Goal: Task Accomplishment & Management: Use online tool/utility

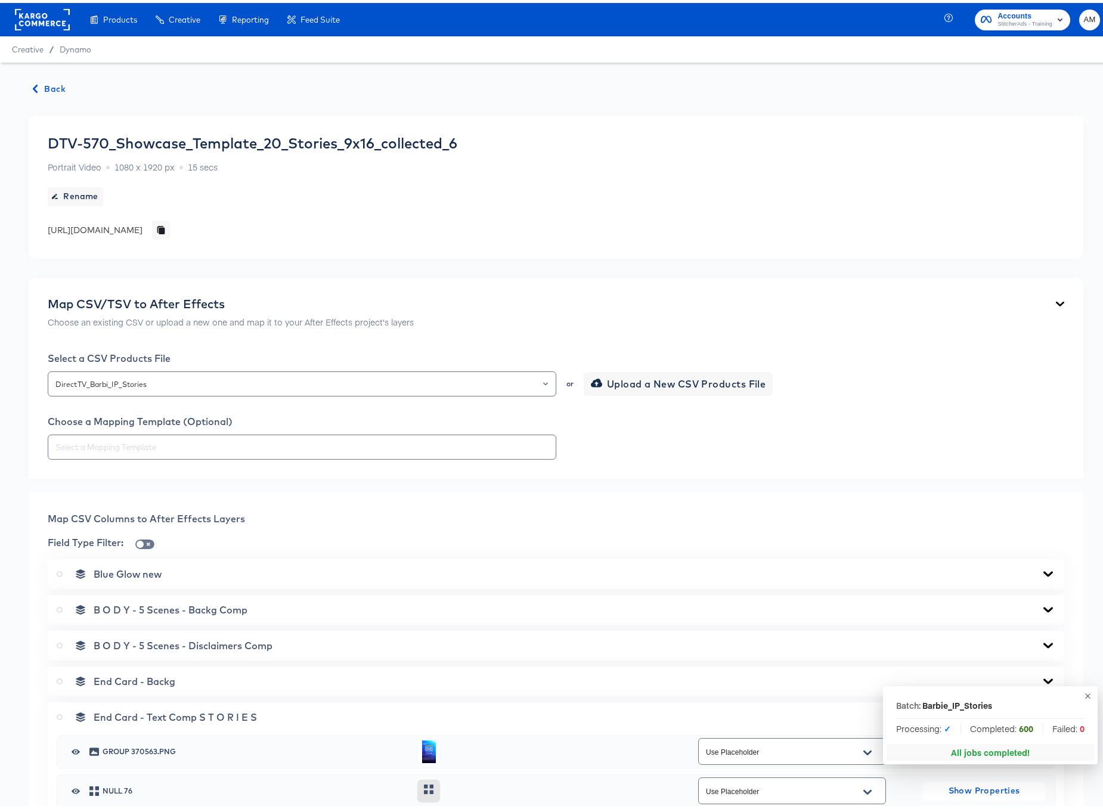
click at [46, 82] on span "Back" at bounding box center [49, 86] width 32 height 15
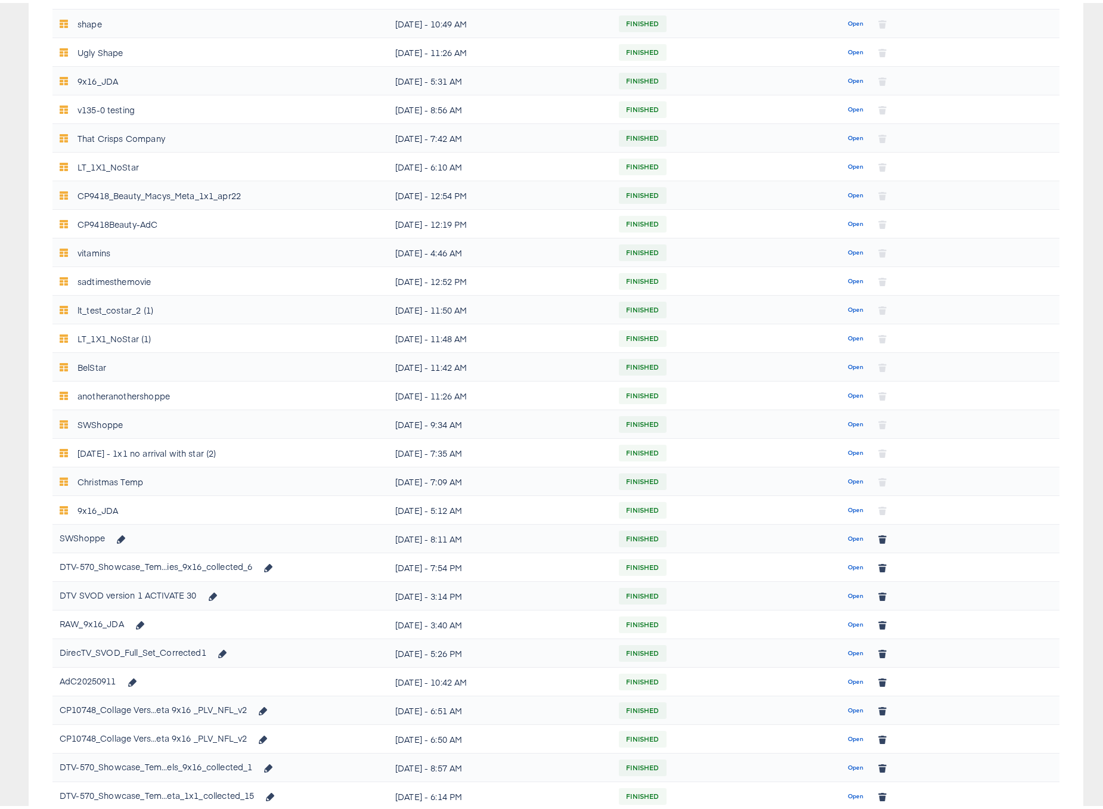
scroll to position [329, 0]
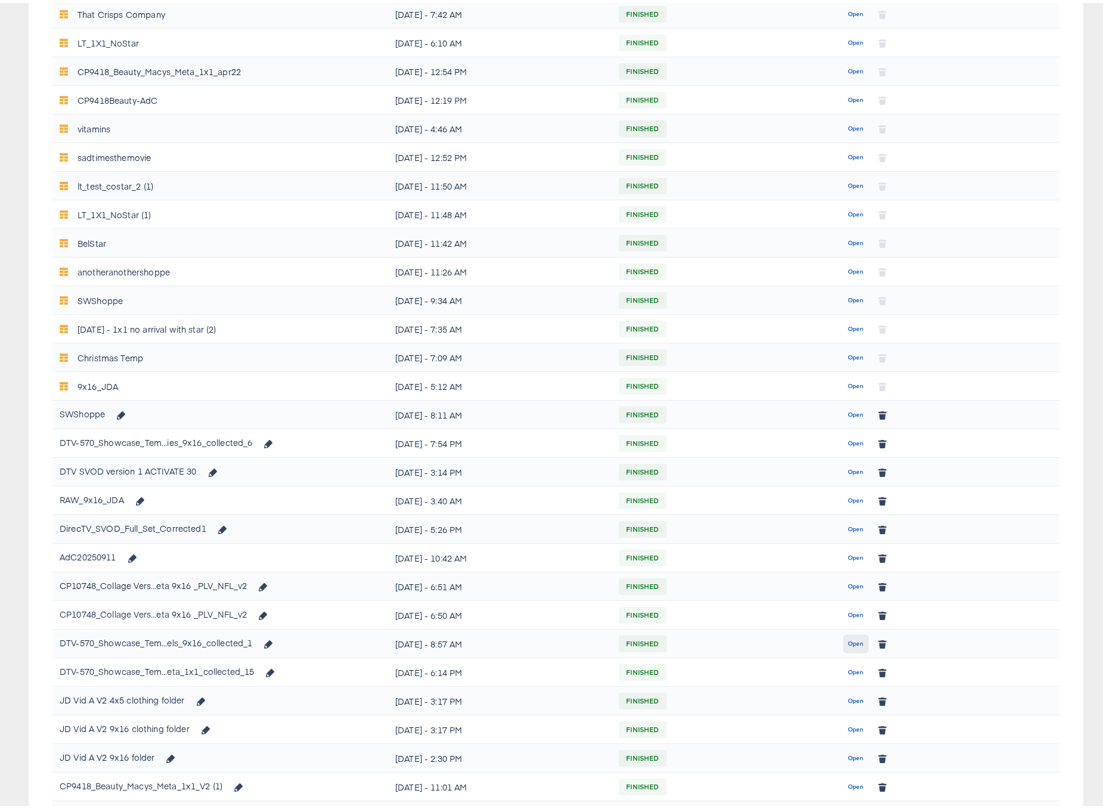
click at [849, 644] on span "Open" at bounding box center [856, 640] width 16 height 11
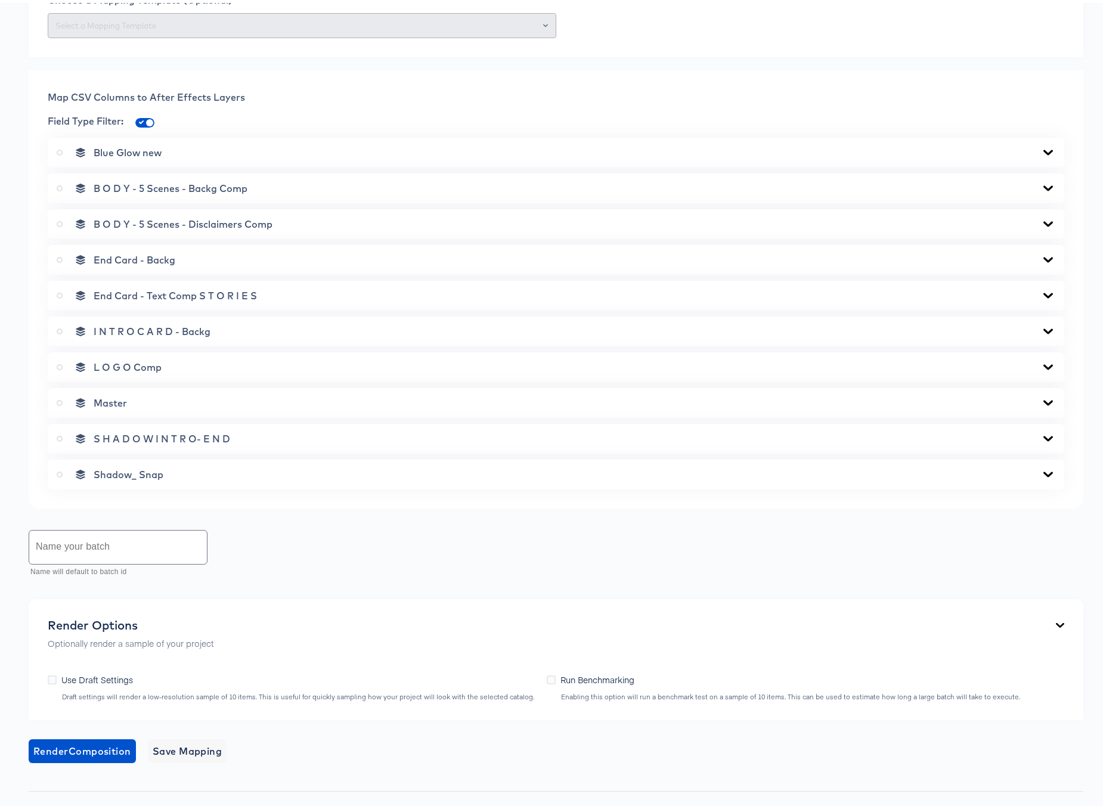
scroll to position [657, 0]
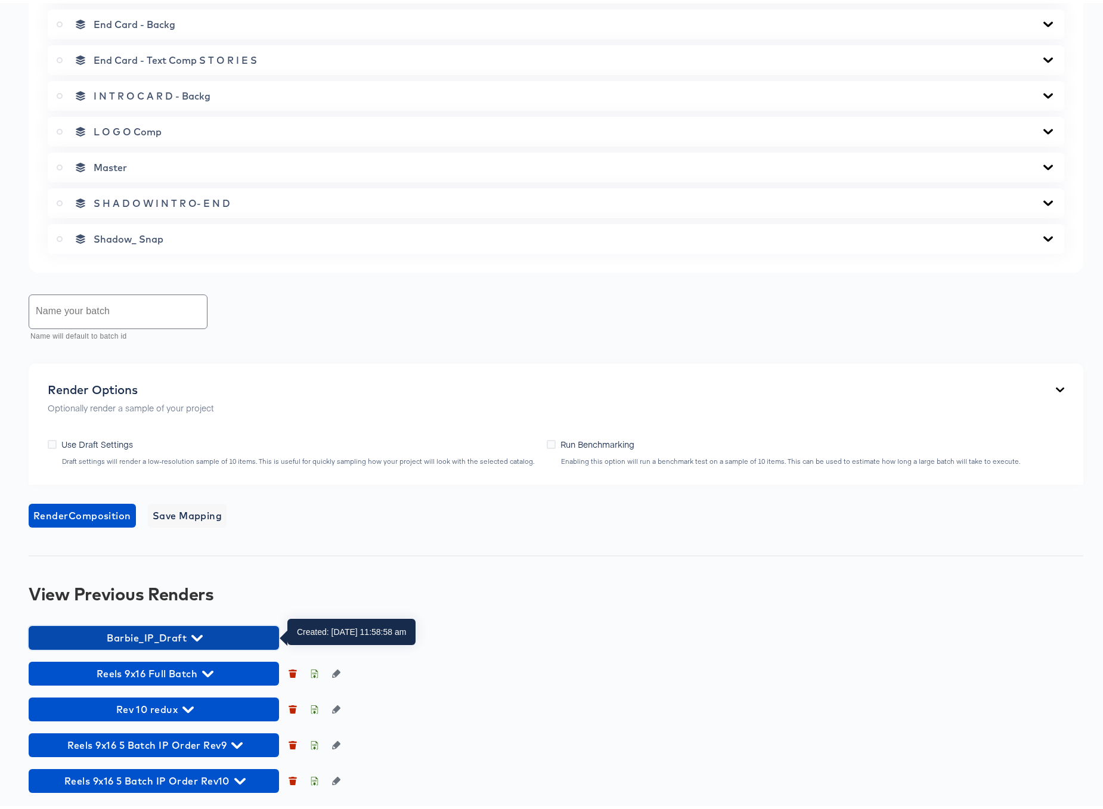
click at [200, 635] on icon "button" at bounding box center [196, 634] width 11 height 11
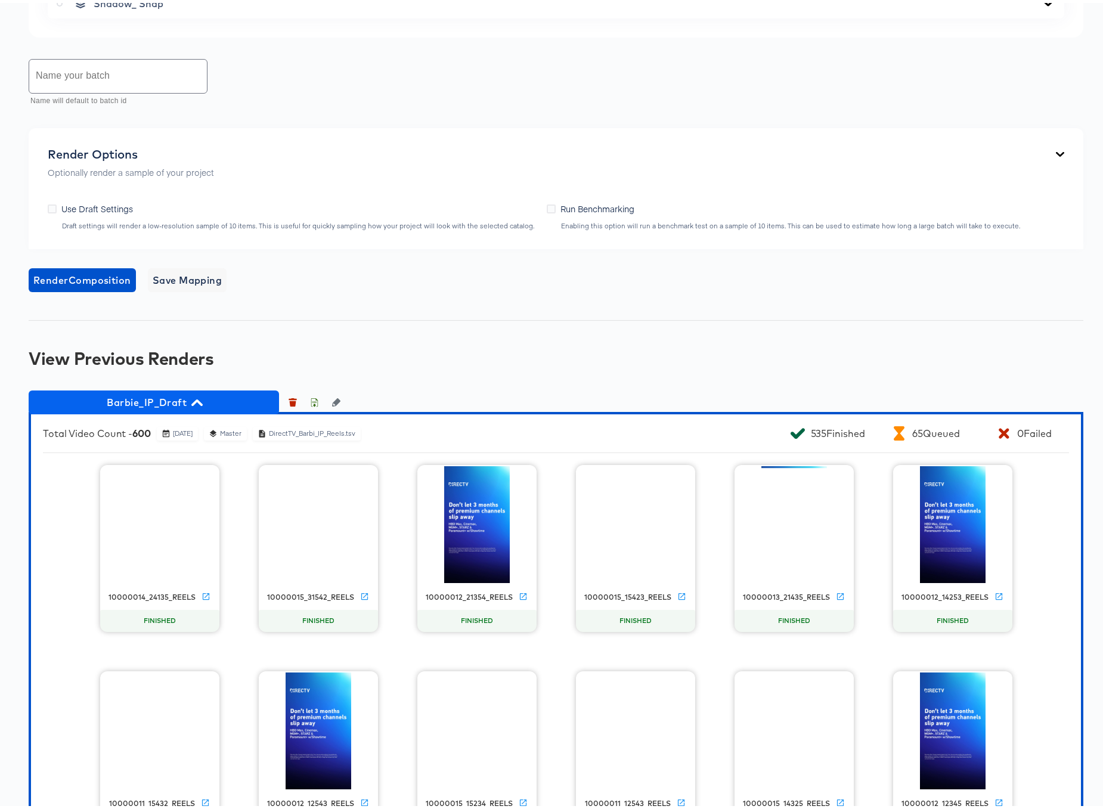
scroll to position [898, 0]
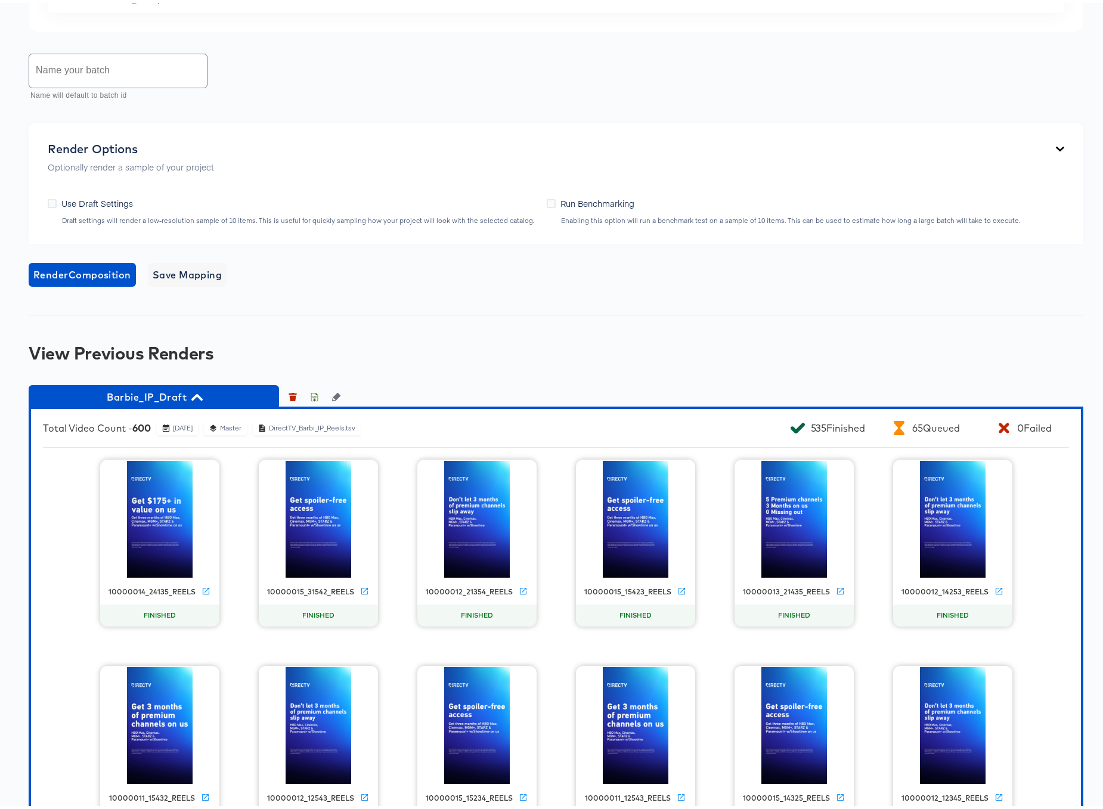
drag, startPoint x: 187, startPoint y: 395, endPoint x: 149, endPoint y: 395, distance: 38.1
click at [149, 395] on span "Barbie_IP_Draft" at bounding box center [154, 394] width 238 height 17
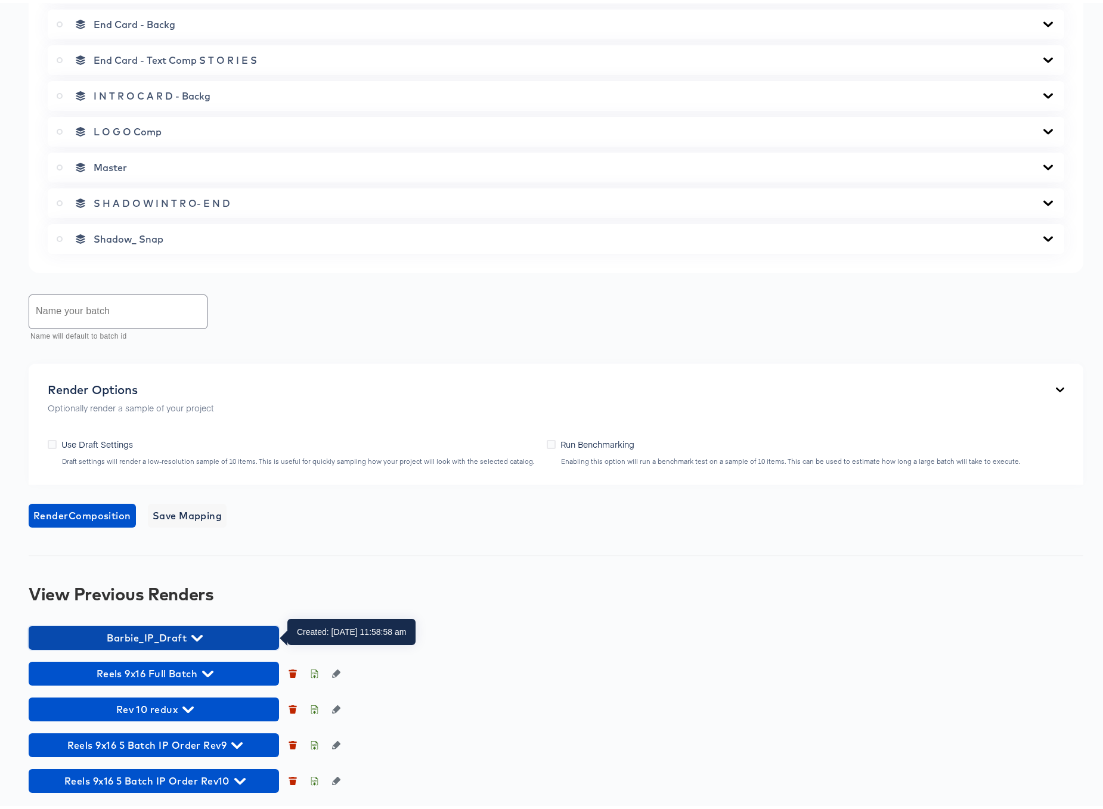
click at [152, 636] on span "Barbie_IP_Draft" at bounding box center [154, 634] width 238 height 17
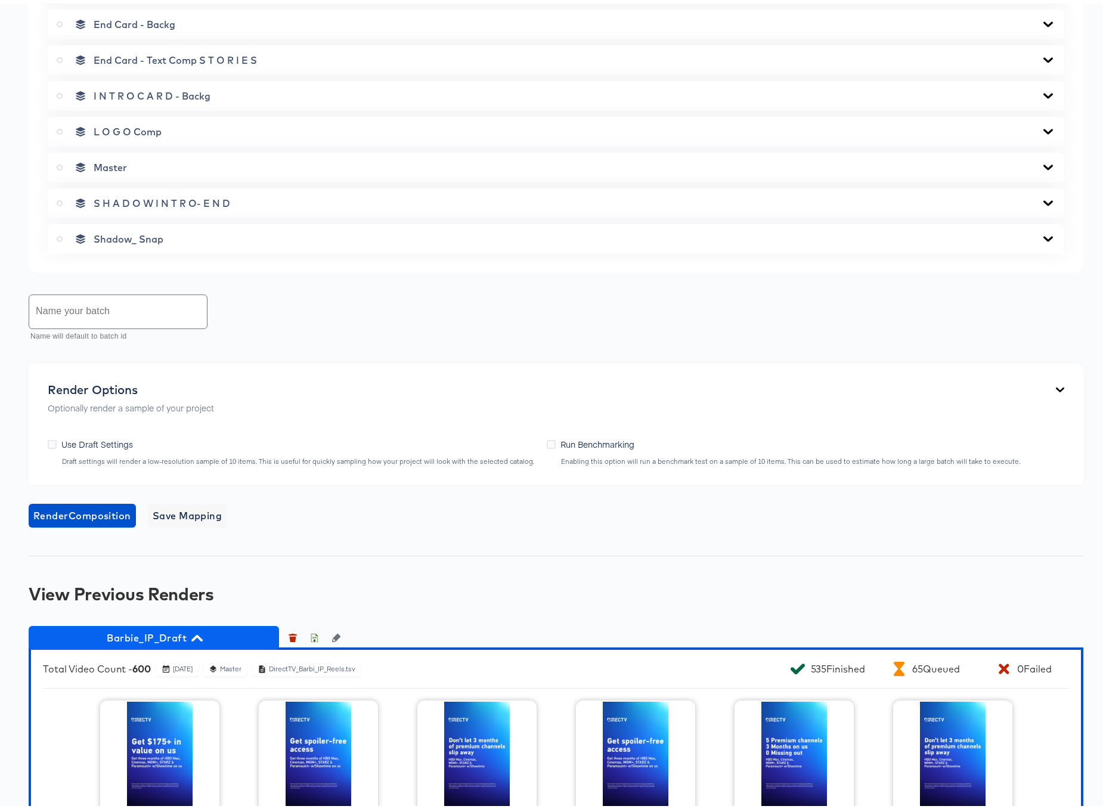
drag, startPoint x: 107, startPoint y: 637, endPoint x: 188, endPoint y: 636, distance: 81.7
drag, startPoint x: 188, startPoint y: 635, endPoint x: 131, endPoint y: 637, distance: 57.2
click at [131, 637] on span "Barbie_IP_Draft" at bounding box center [154, 634] width 238 height 17
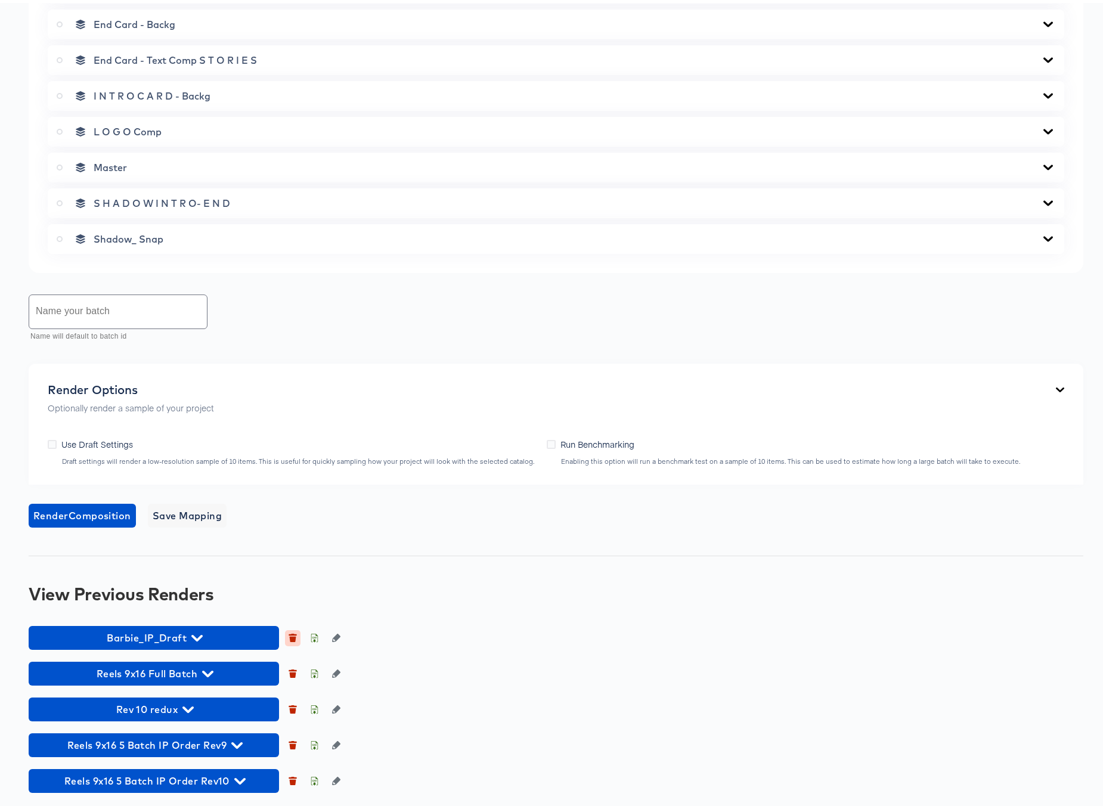
click at [289, 633] on icon "button" at bounding box center [292, 635] width 8 height 8
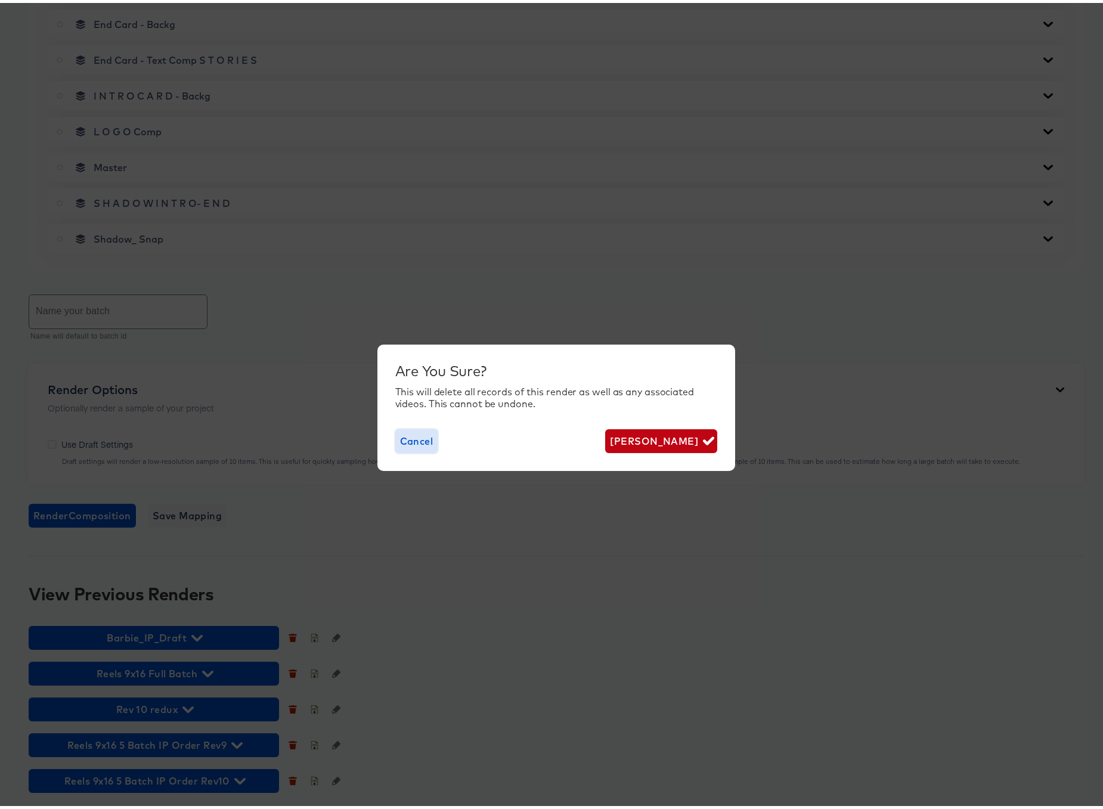
click at [411, 438] on span "Cancel" at bounding box center [416, 438] width 33 height 17
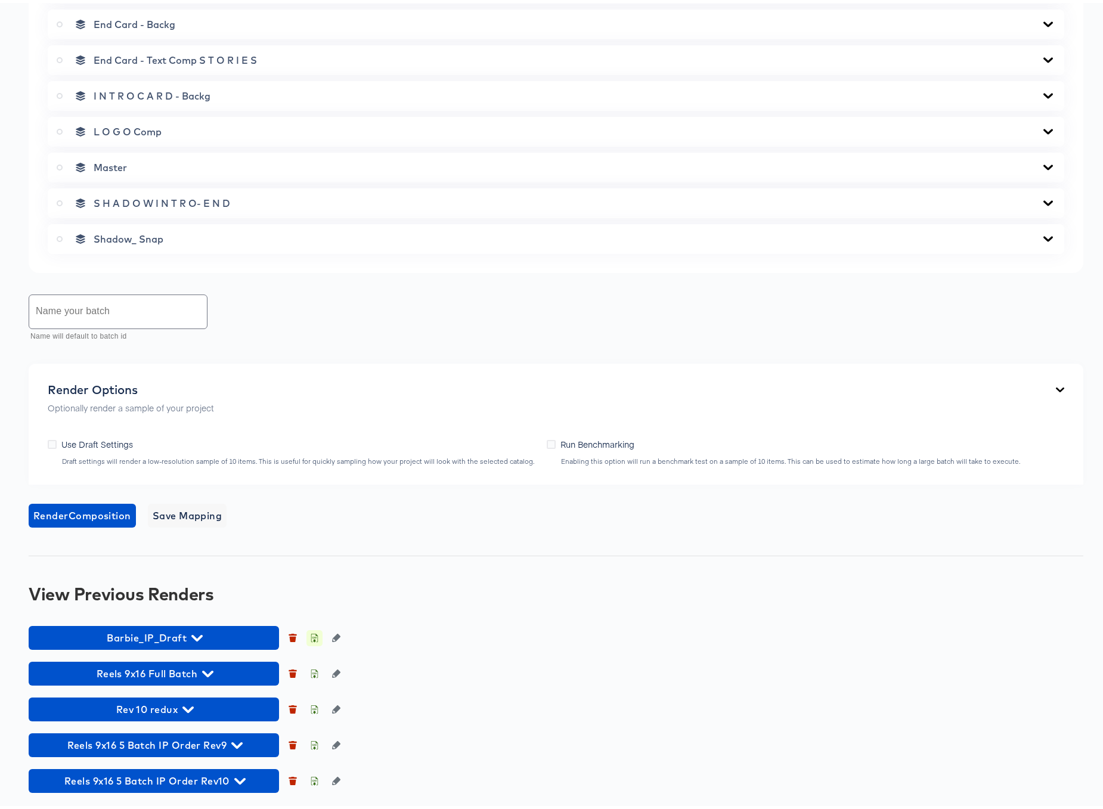
click at [315, 635] on icon "button" at bounding box center [314, 635] width 8 height 8
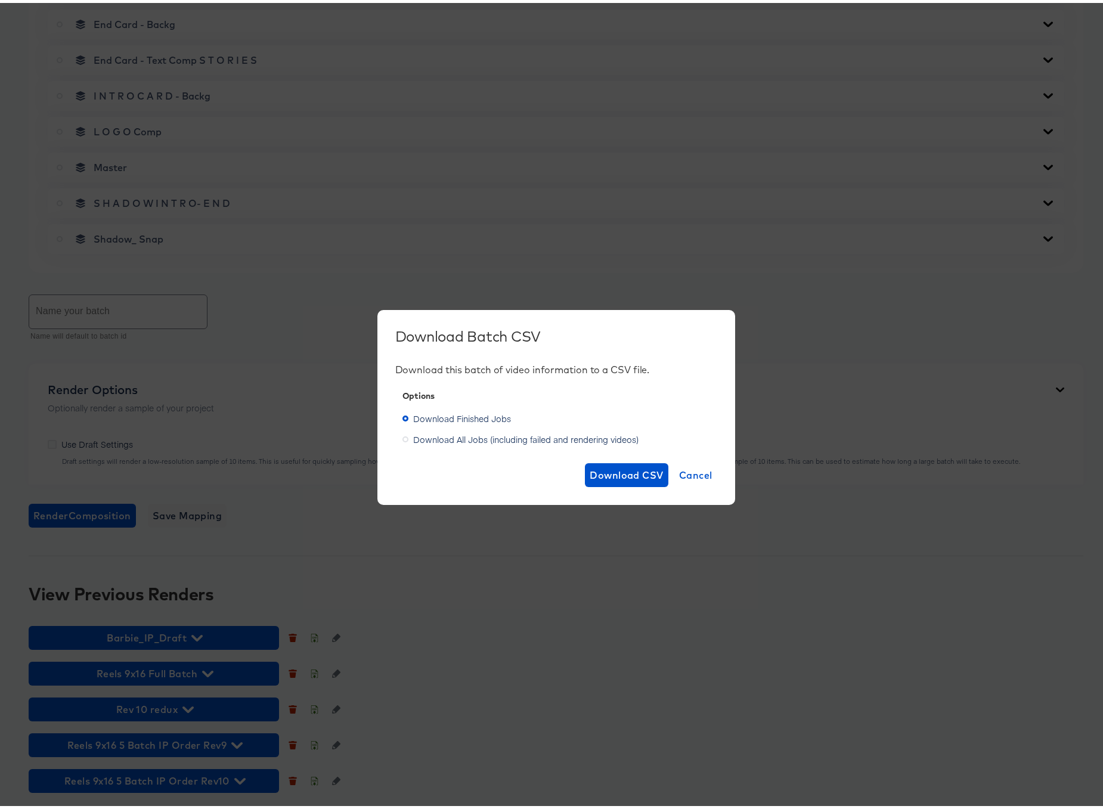
click at [479, 435] on span "Download All Jobs (including failed and rendering videos)" at bounding box center [525, 436] width 225 height 12
click at [0, 0] on input "Download All Jobs (including failed and rendering videos)" at bounding box center [0, 0] width 0 height 0
click at [609, 469] on span "Download CSV" at bounding box center [627, 472] width 74 height 17
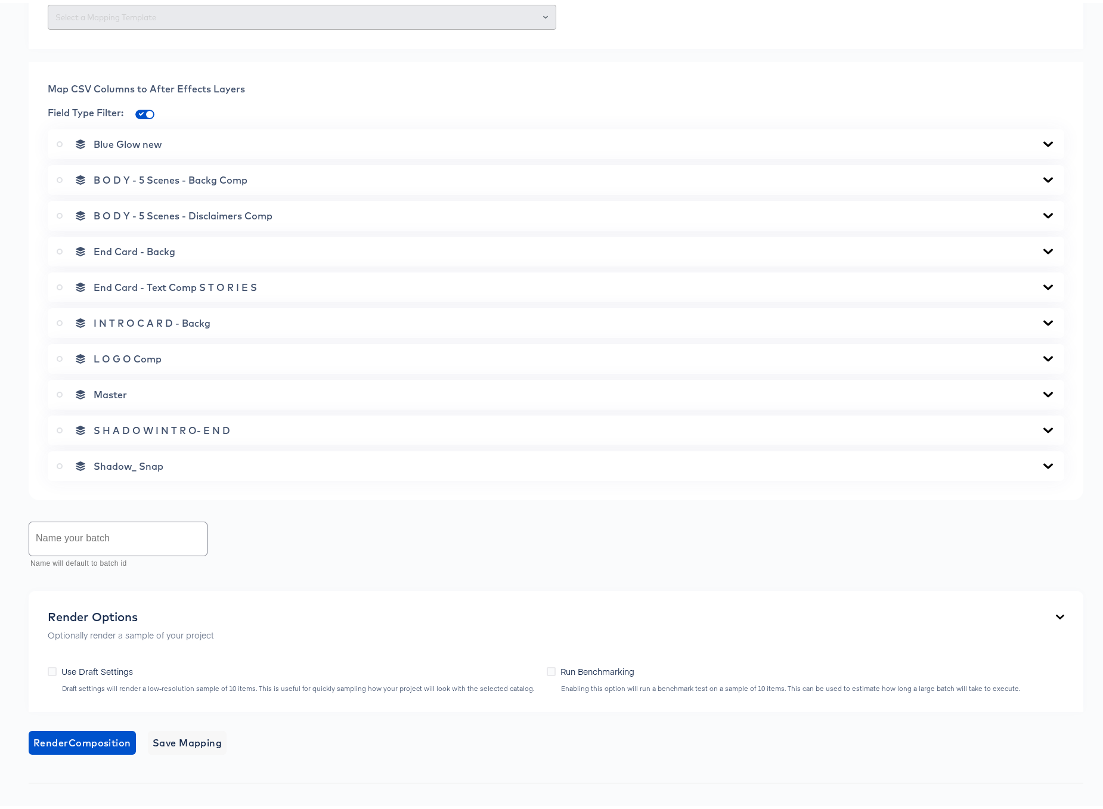
scroll to position [0, 0]
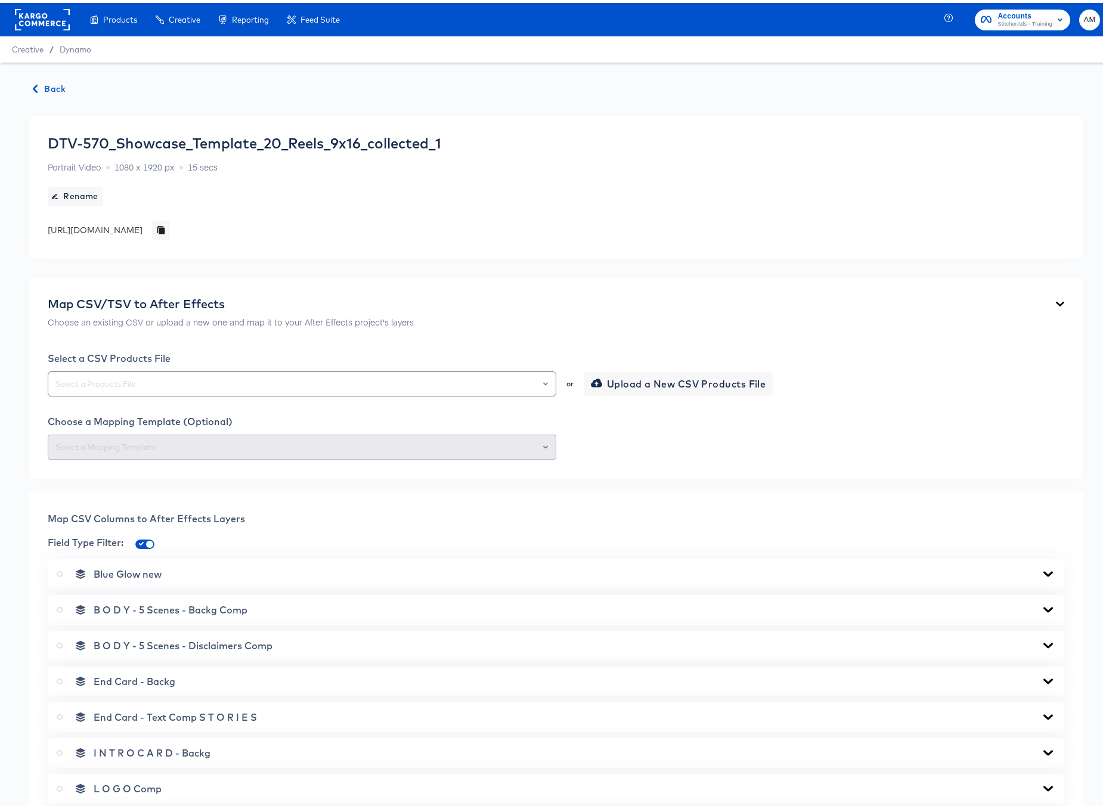
click at [58, 86] on span "Back" at bounding box center [49, 86] width 32 height 15
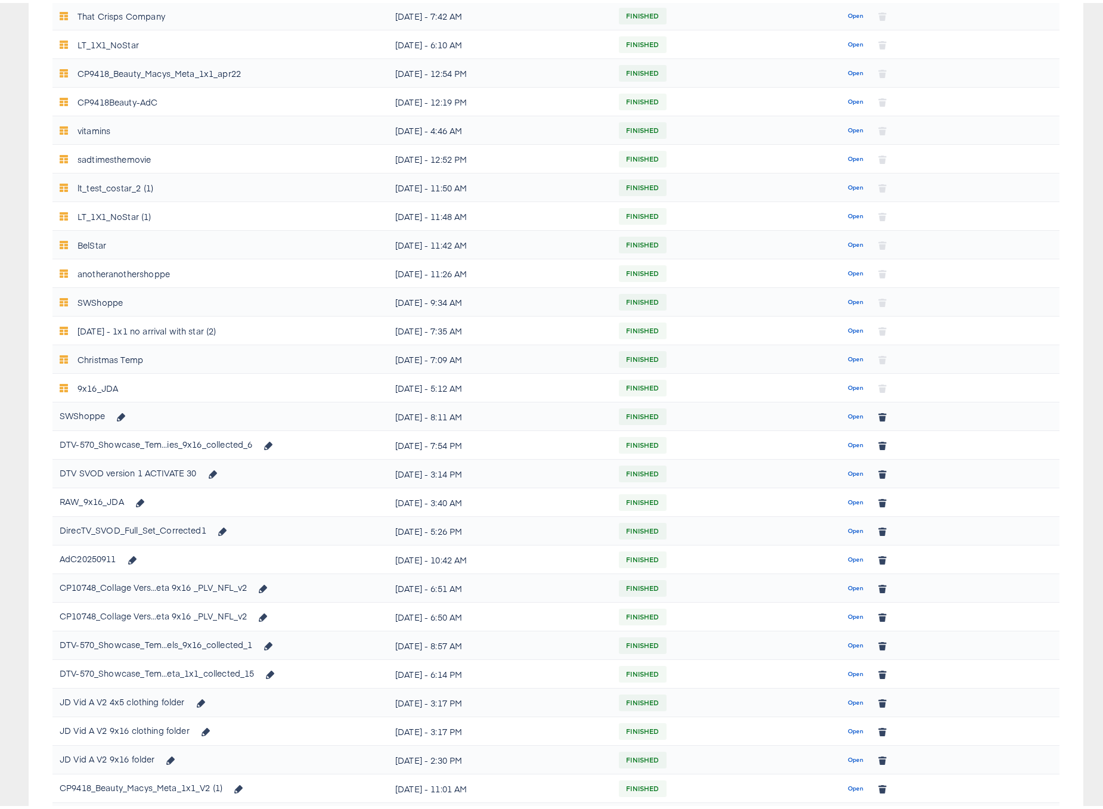
scroll to position [336, 0]
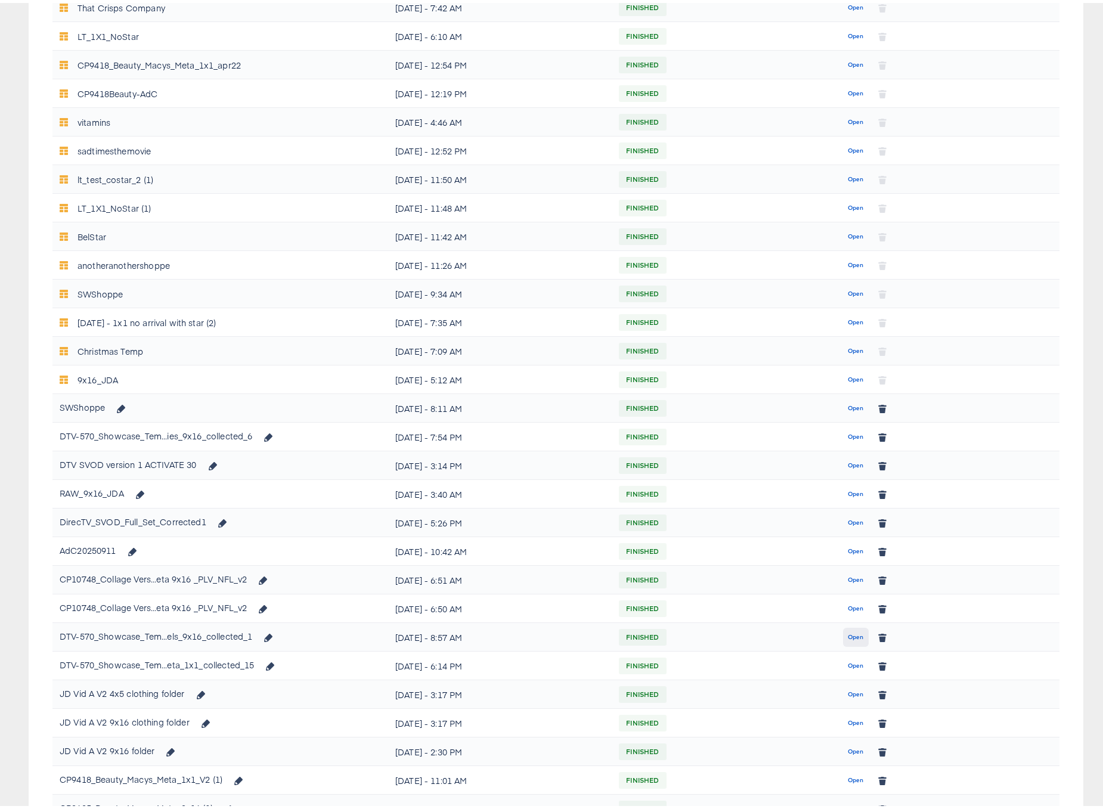
click at [848, 632] on span "Open" at bounding box center [856, 634] width 16 height 11
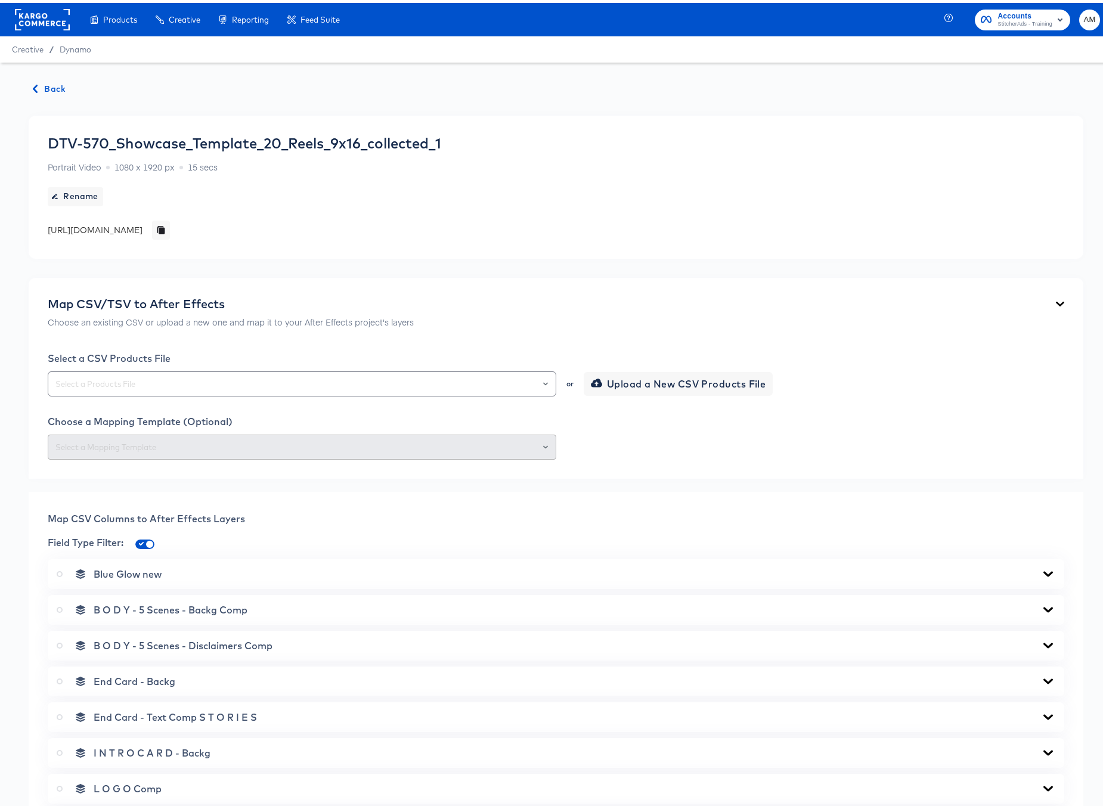
scroll to position [657, 0]
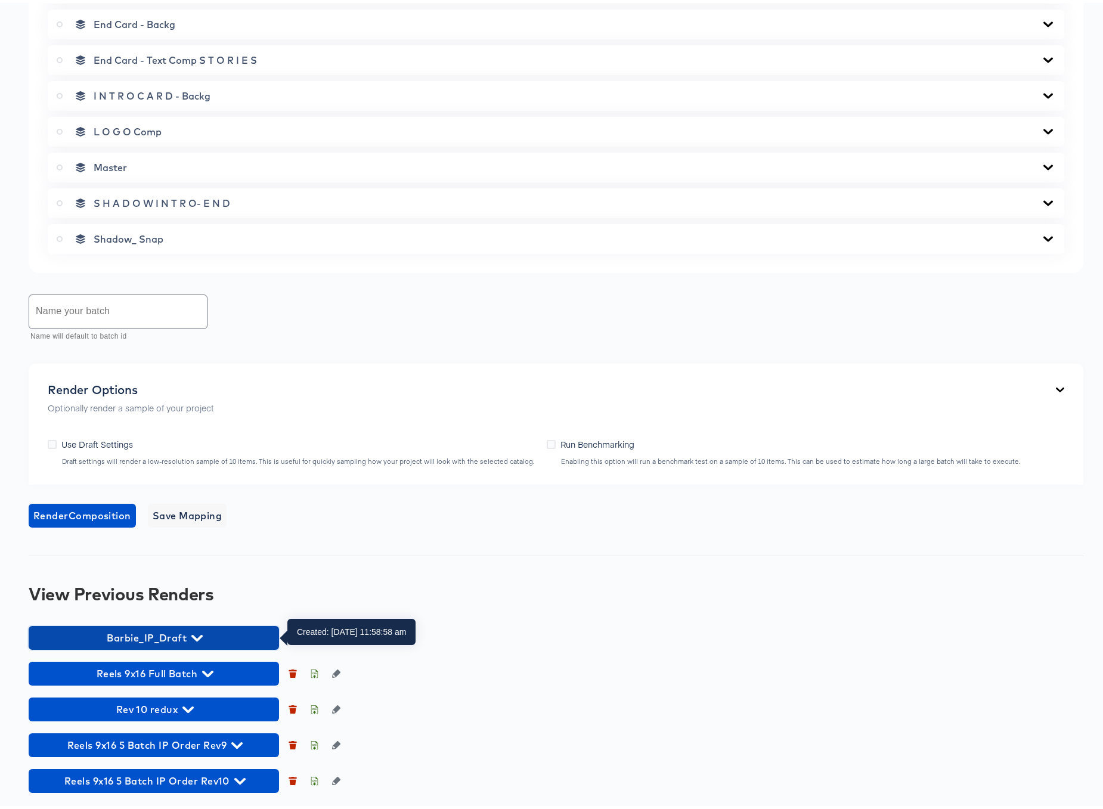
click at [196, 633] on icon "button" at bounding box center [196, 634] width 11 height 11
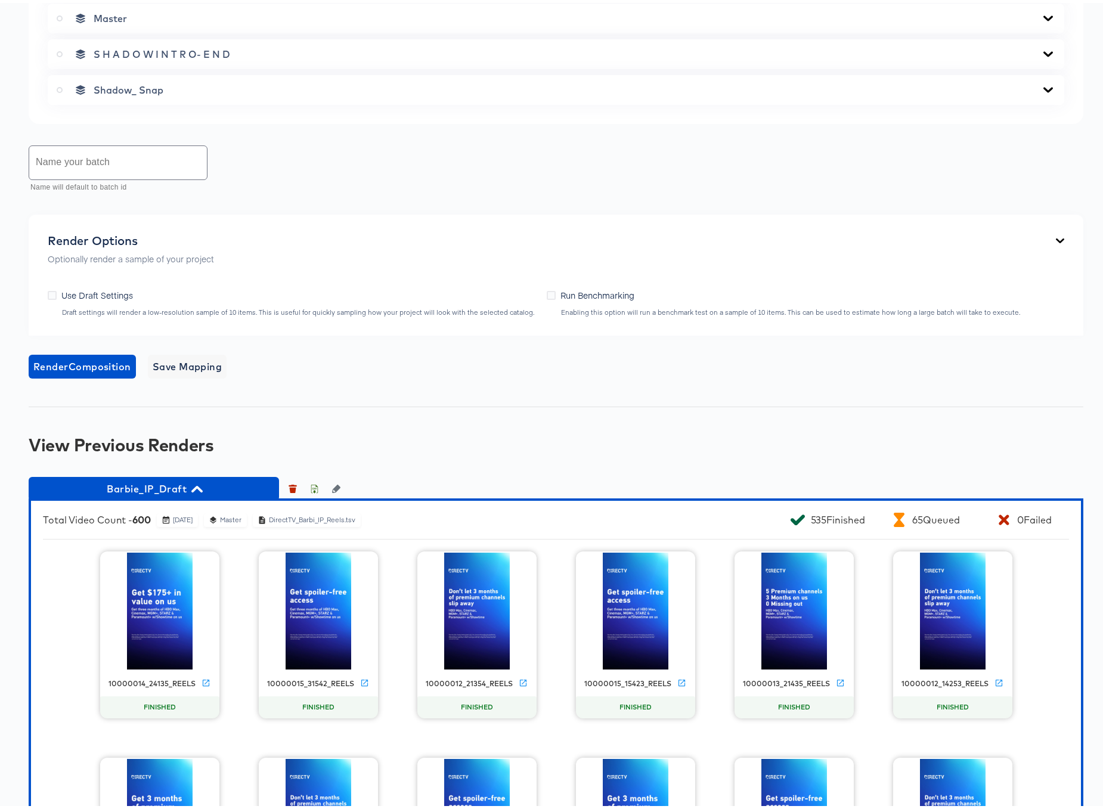
scroll to position [895, 0]
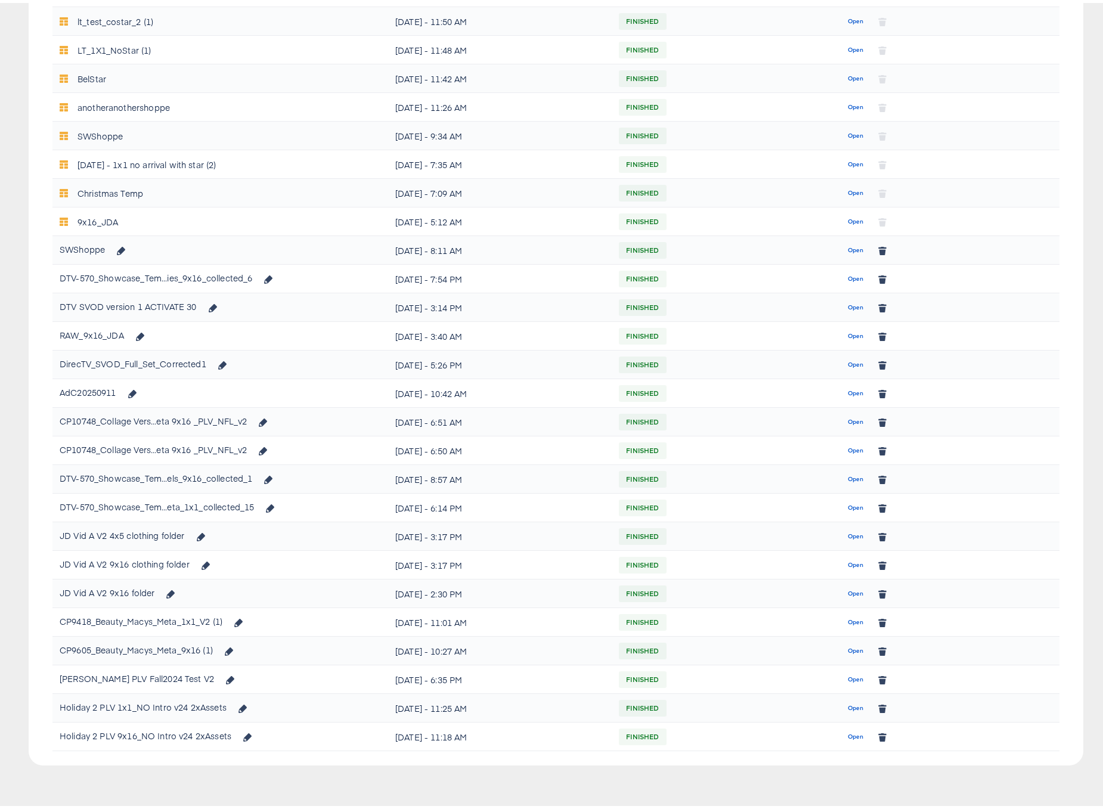
scroll to position [336, 0]
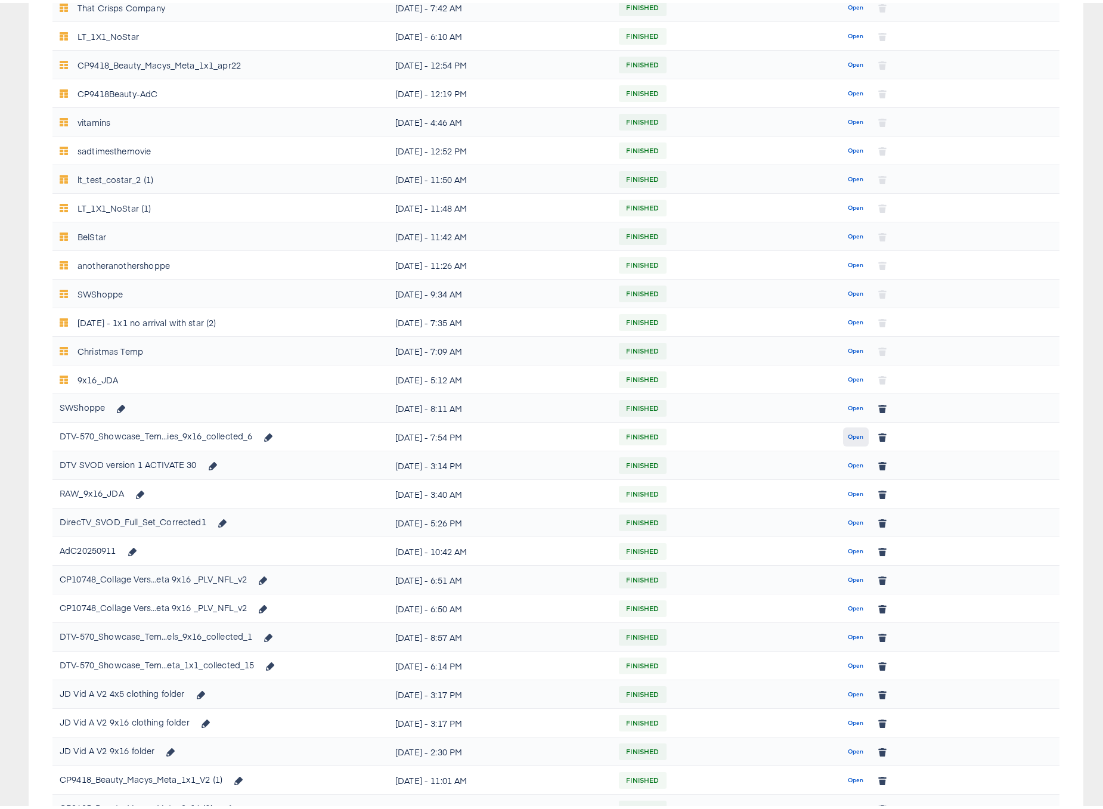
click at [848, 435] on span "Open" at bounding box center [856, 434] width 16 height 11
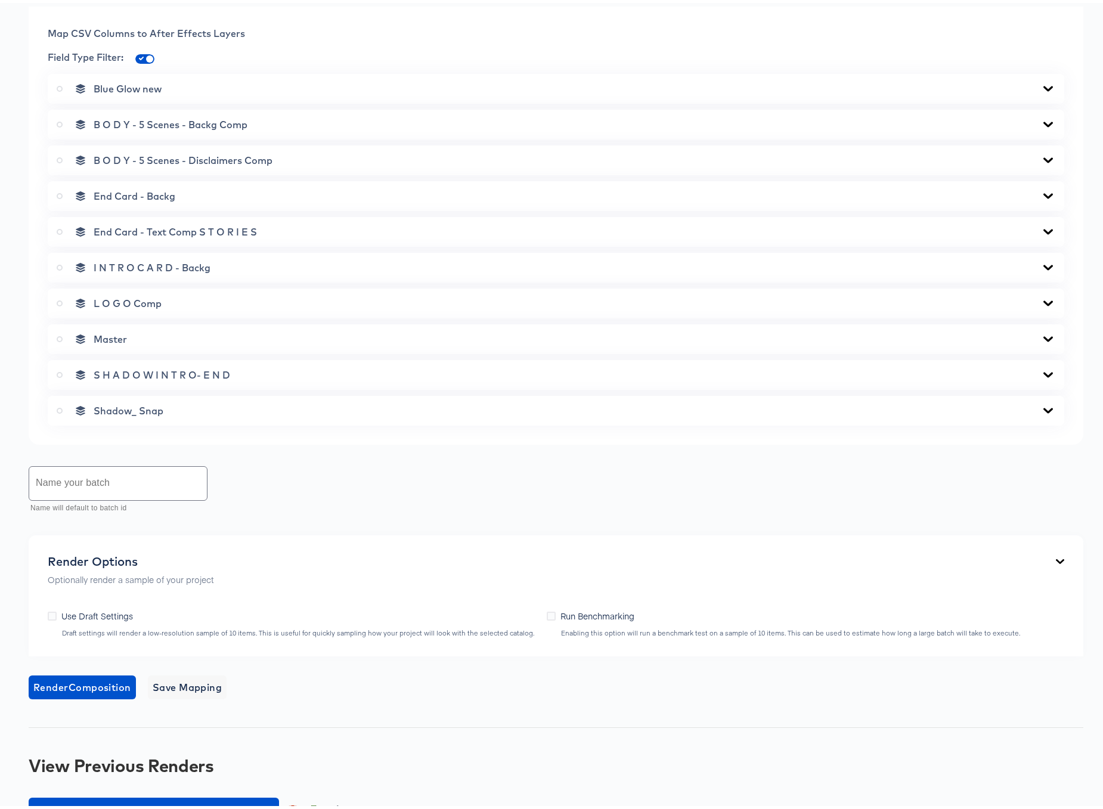
scroll to position [514, 0]
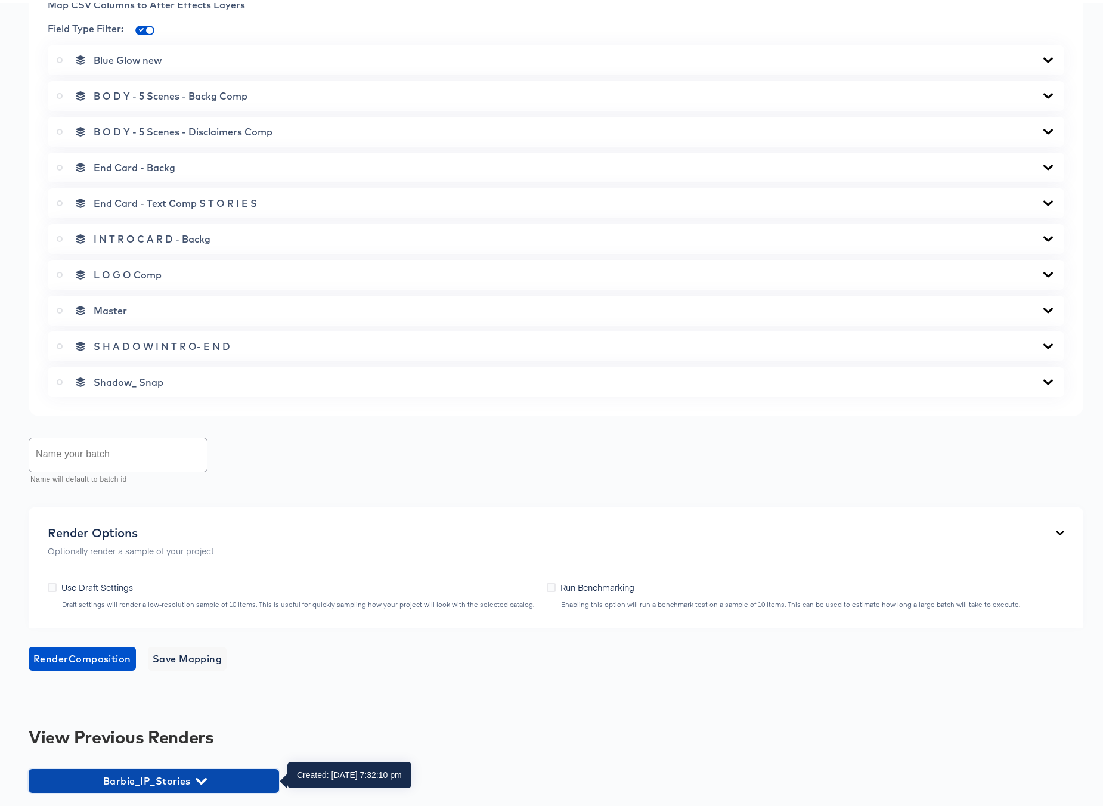
click at [202, 777] on icon "button" at bounding box center [201, 778] width 11 height 7
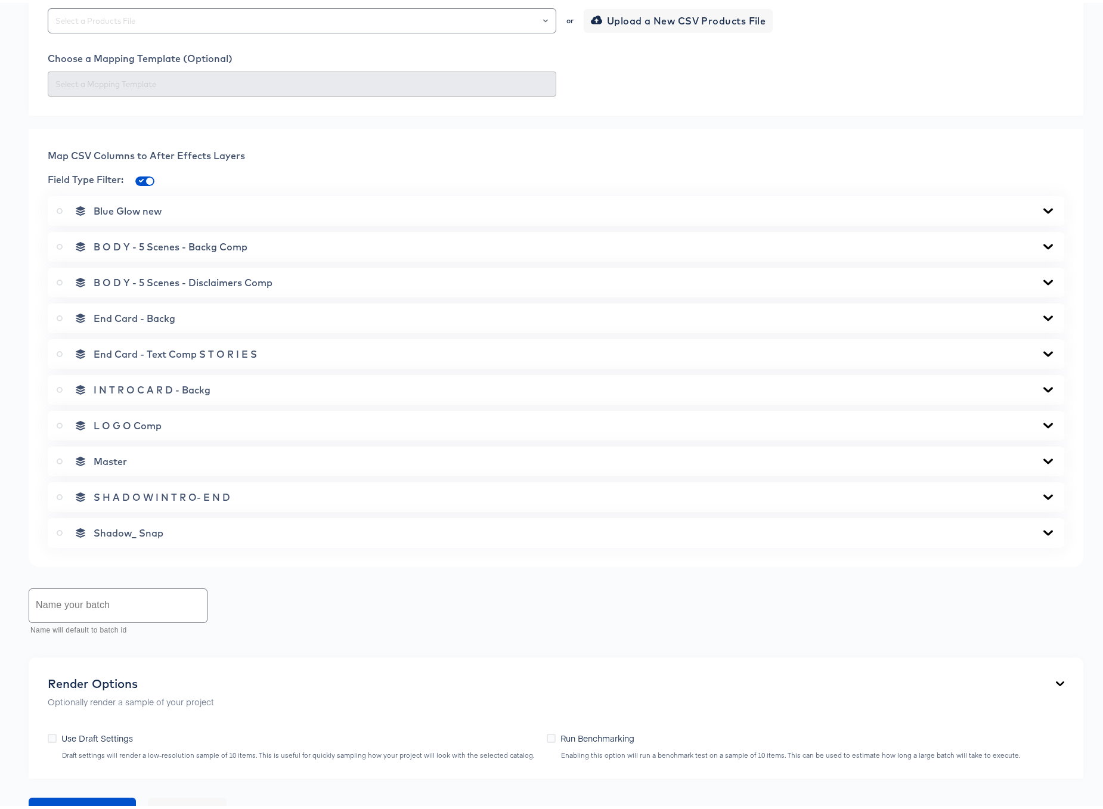
scroll to position [0, 0]
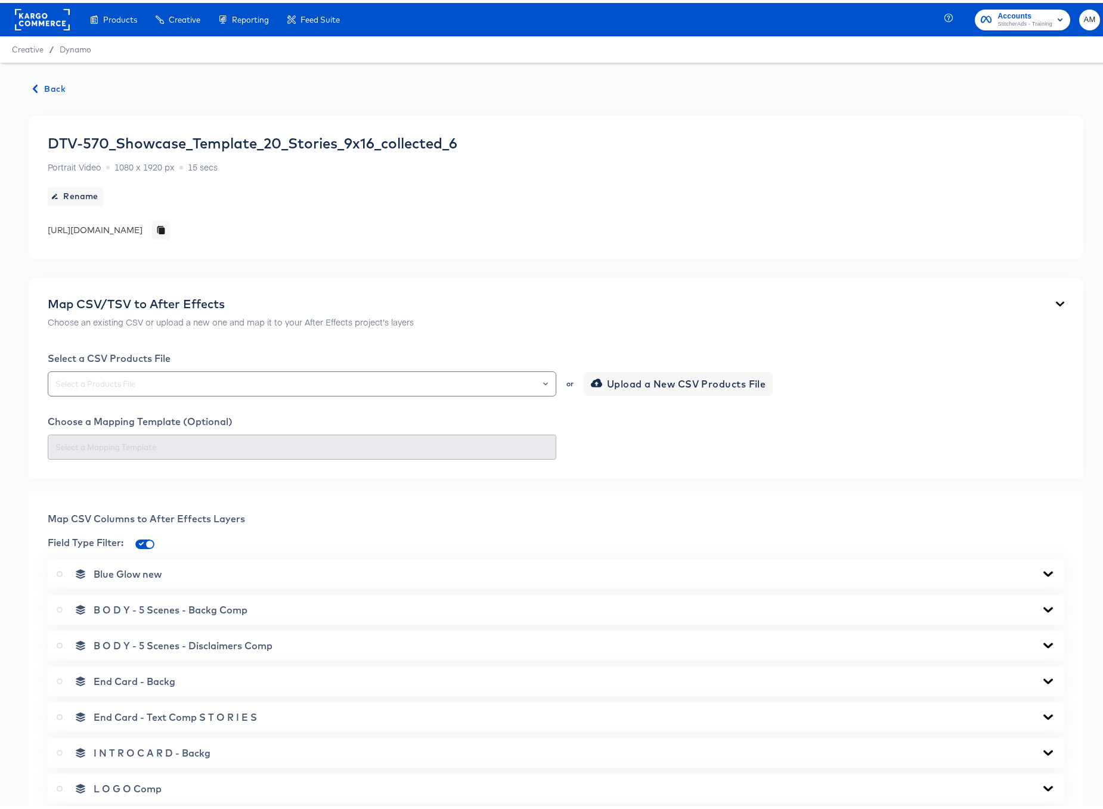
click at [42, 80] on span "Back" at bounding box center [49, 86] width 32 height 15
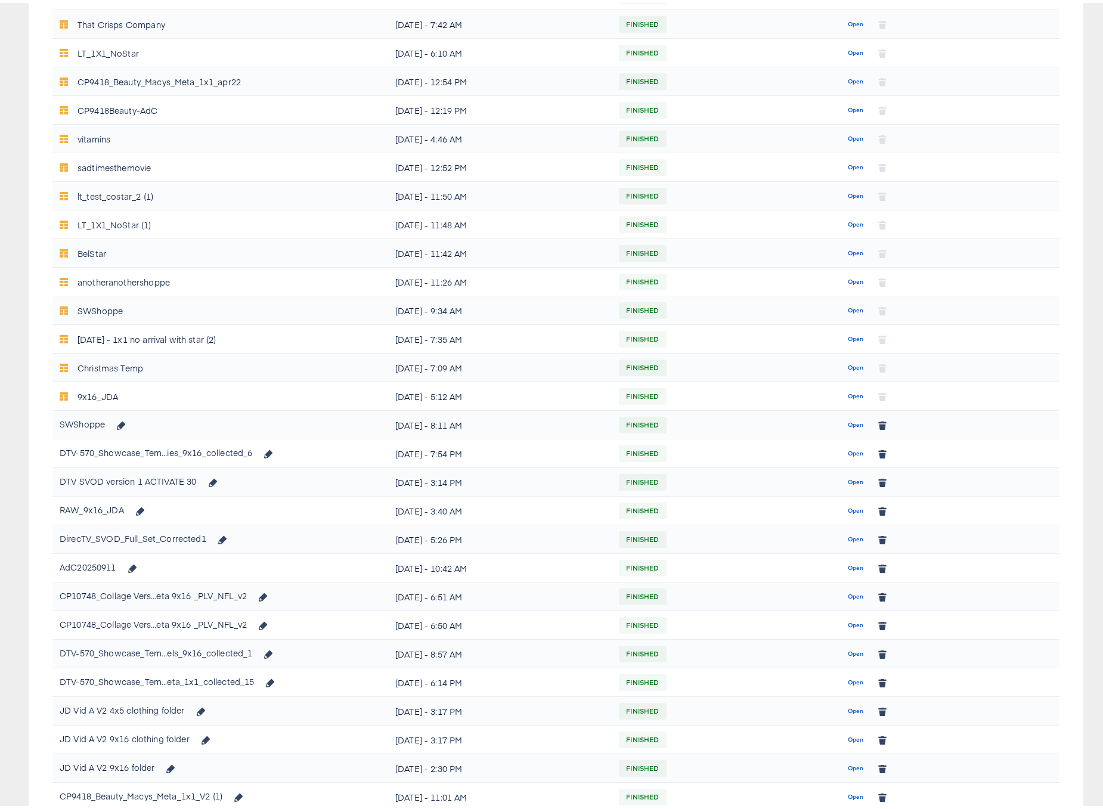
scroll to position [380, 0]
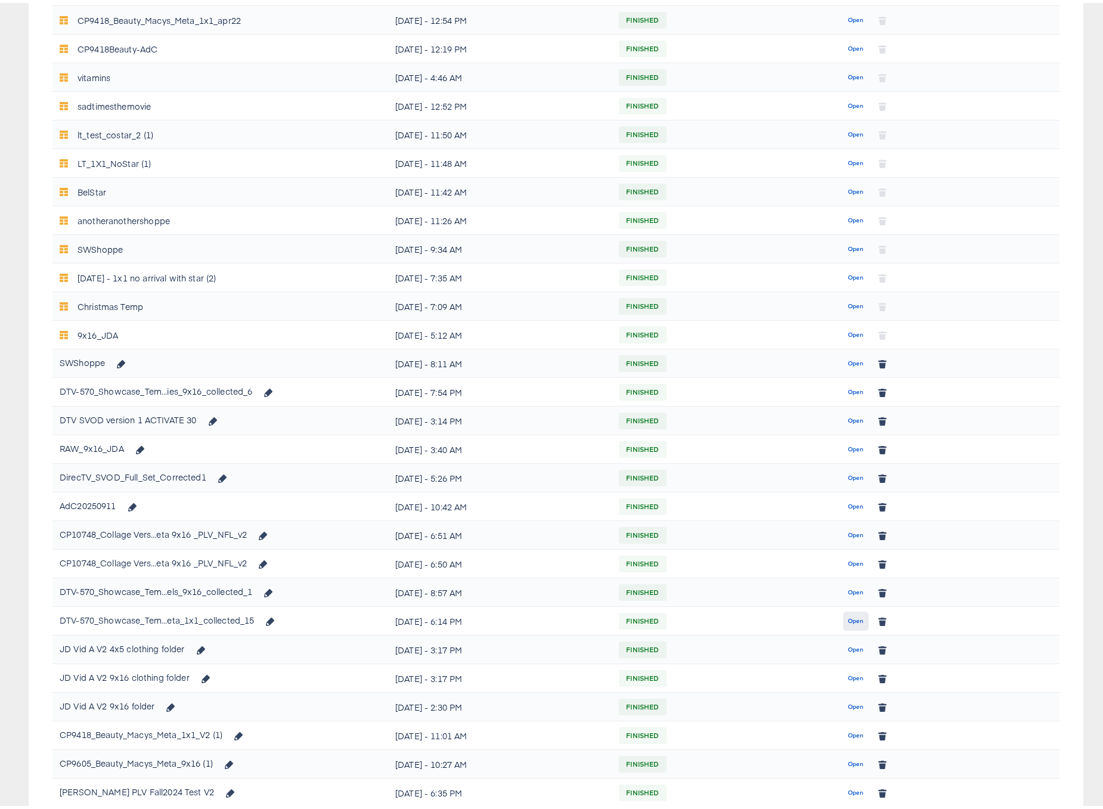
click at [848, 615] on span "Open" at bounding box center [856, 618] width 16 height 11
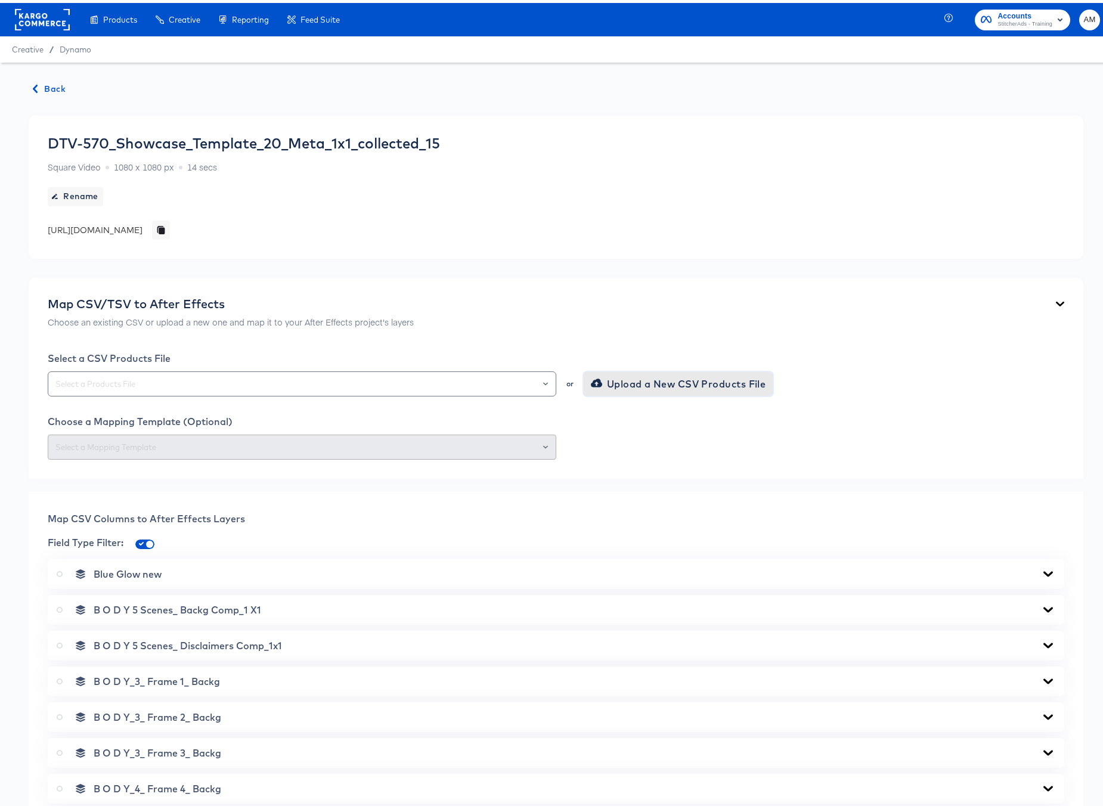
click at [610, 380] on span "Upload a New CSV Products File" at bounding box center [679, 381] width 173 height 17
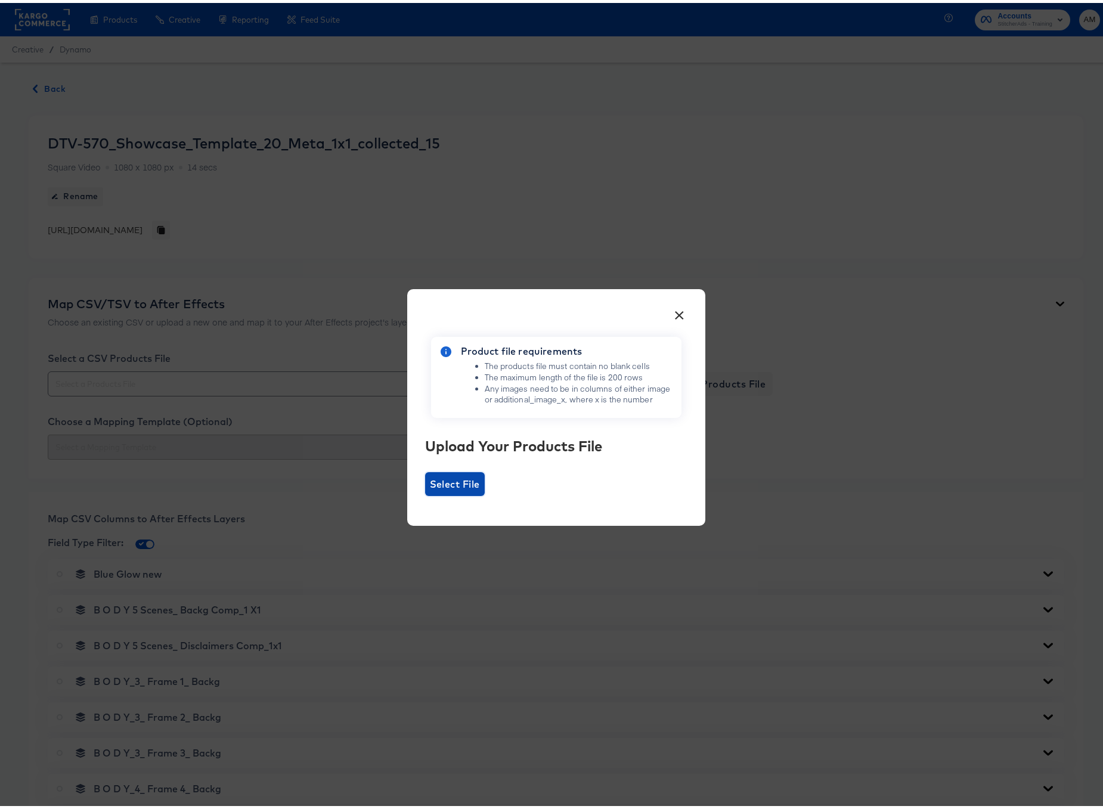
click at [444, 491] on span "Select File" at bounding box center [455, 481] width 60 height 24
click at [425, 493] on input "Select File" at bounding box center [425, 493] width 0 height 0
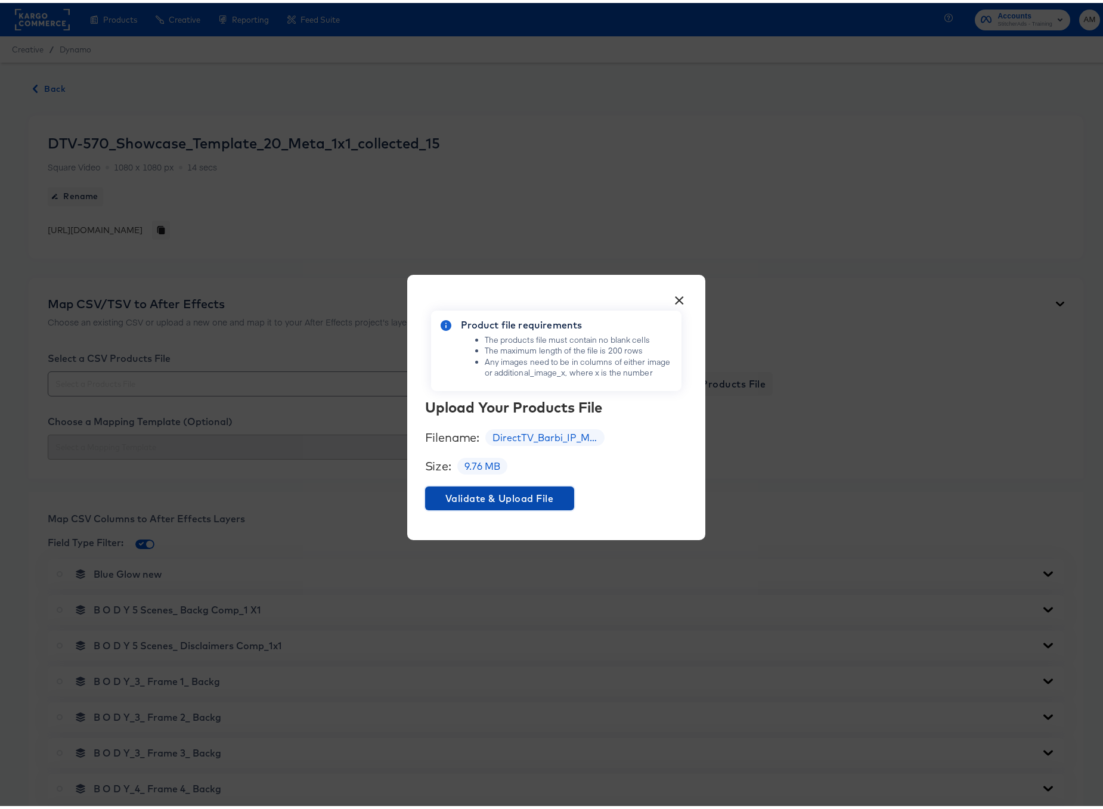
click at [507, 489] on span "Validate & Upload File" at bounding box center [499, 495] width 139 height 17
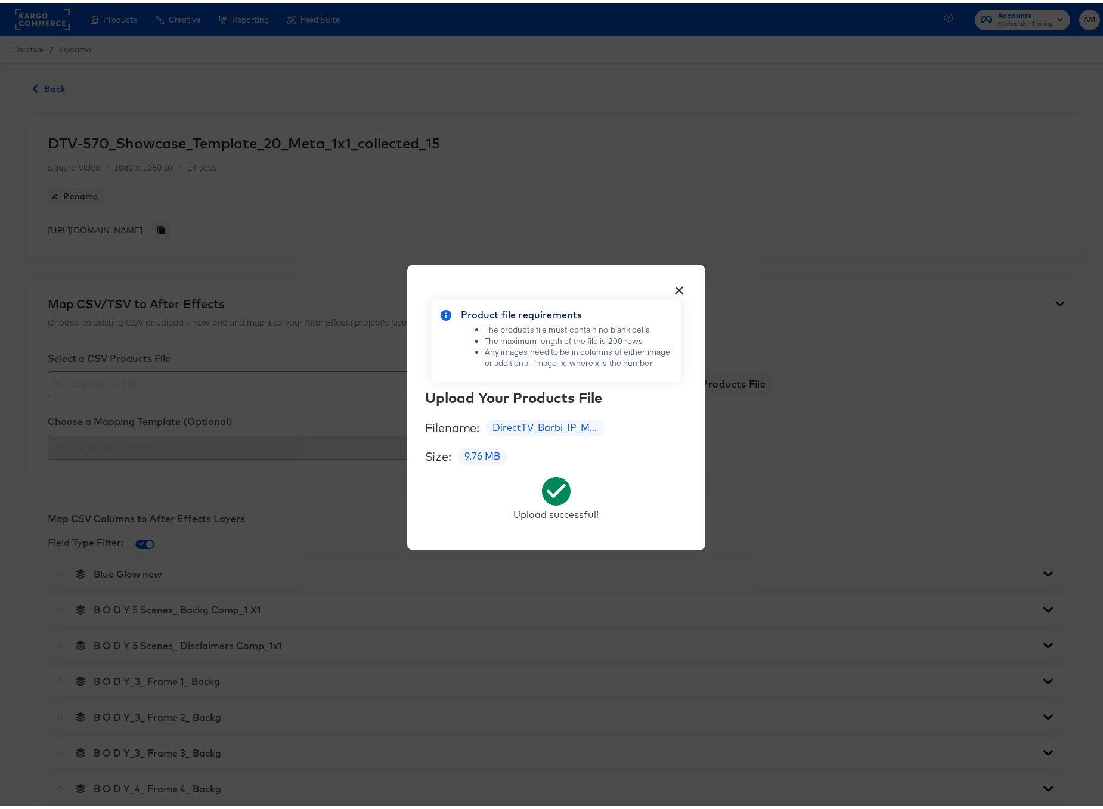
click at [674, 284] on button "×" at bounding box center [679, 284] width 21 height 21
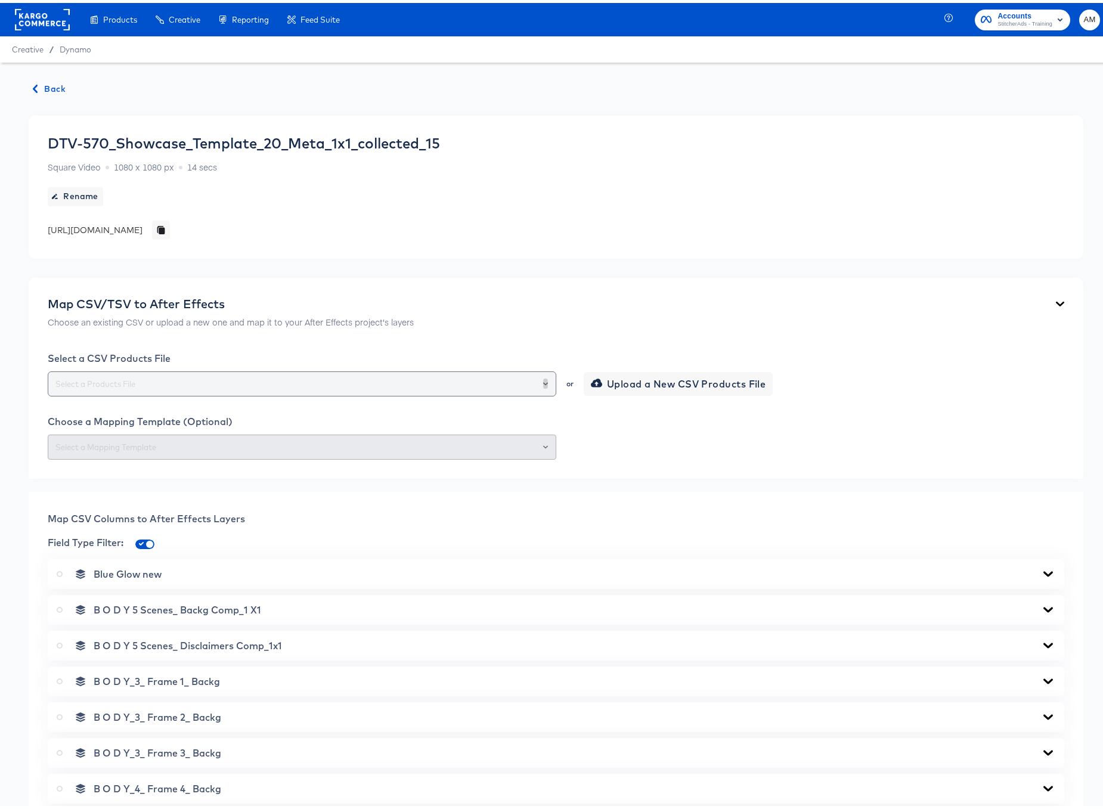
click at [543, 379] on icon "Open" at bounding box center [545, 380] width 5 height 3
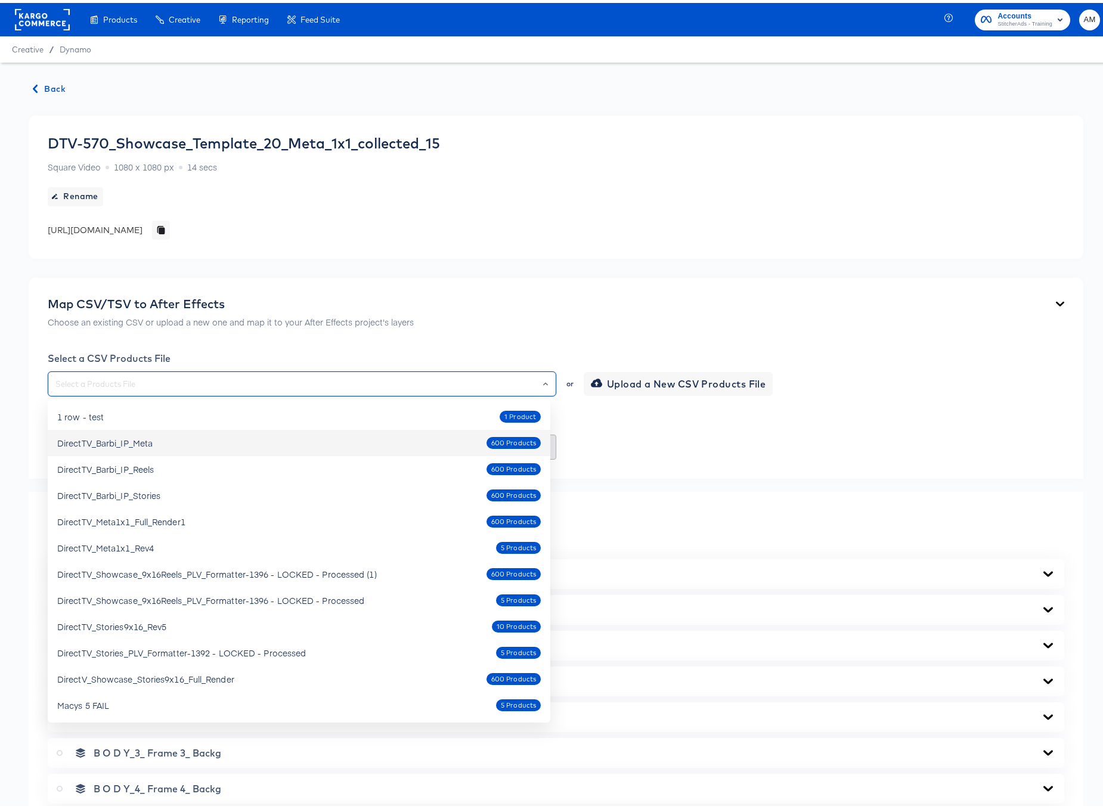
click at [369, 435] on div "DirectTV_Barbi_IP_Meta 600 Products" at bounding box center [298, 439] width 483 height 19
type input "DirectTV_Barbi_IP_Meta"
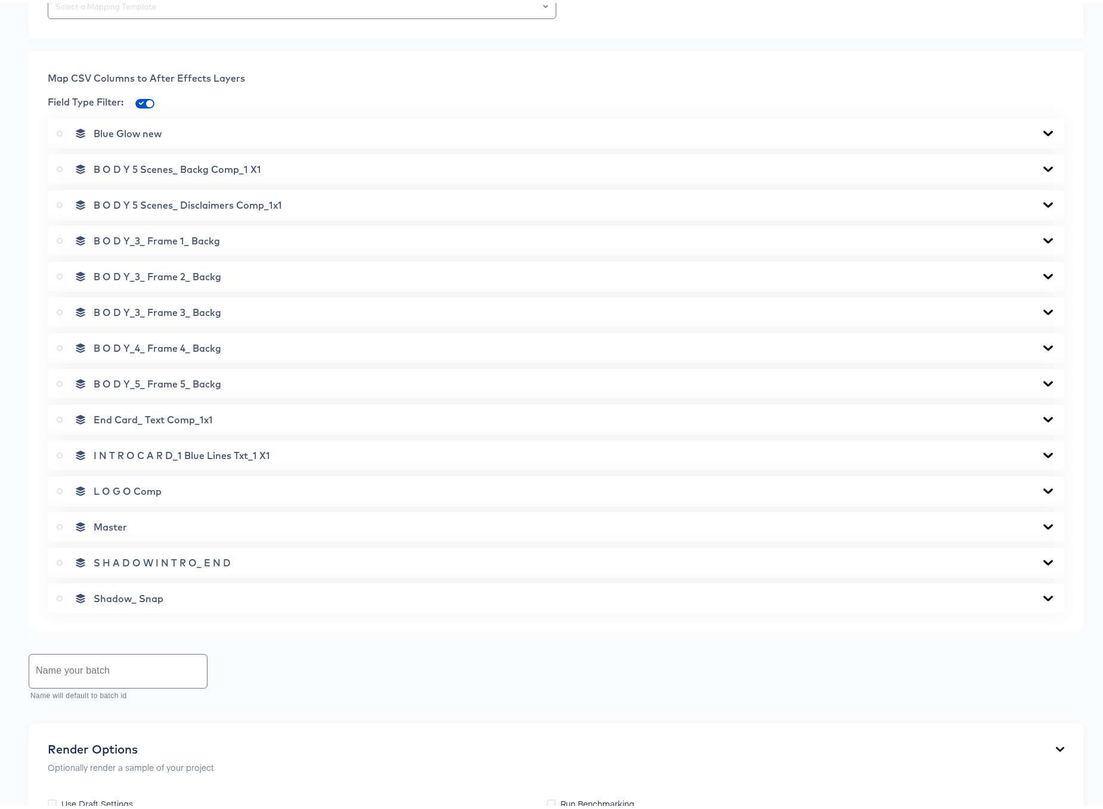
scroll to position [476, 0]
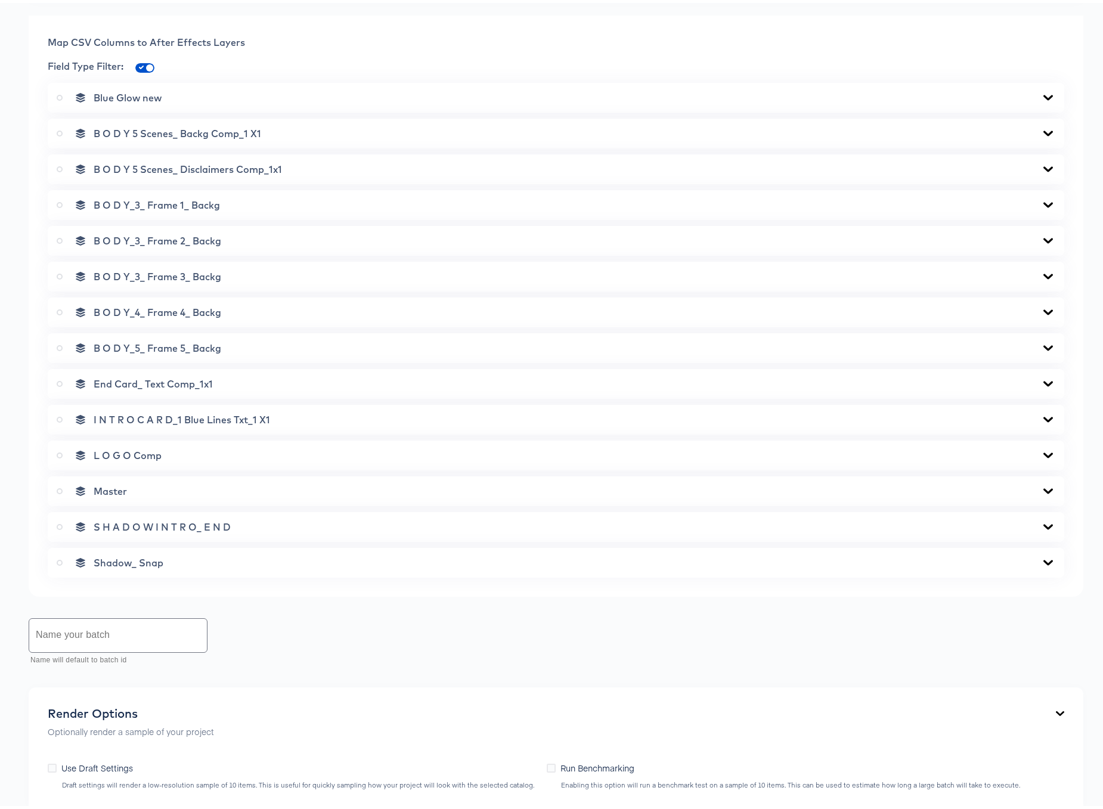
drag, startPoint x: 58, startPoint y: 489, endPoint x: 72, endPoint y: 489, distance: 13.7
click at [58, 489] on icon at bounding box center [60, 488] width 6 height 6
click at [0, 0] on input "radio" at bounding box center [0, 0] width 0 height 0
click at [1041, 127] on icon at bounding box center [1048, 131] width 14 height 10
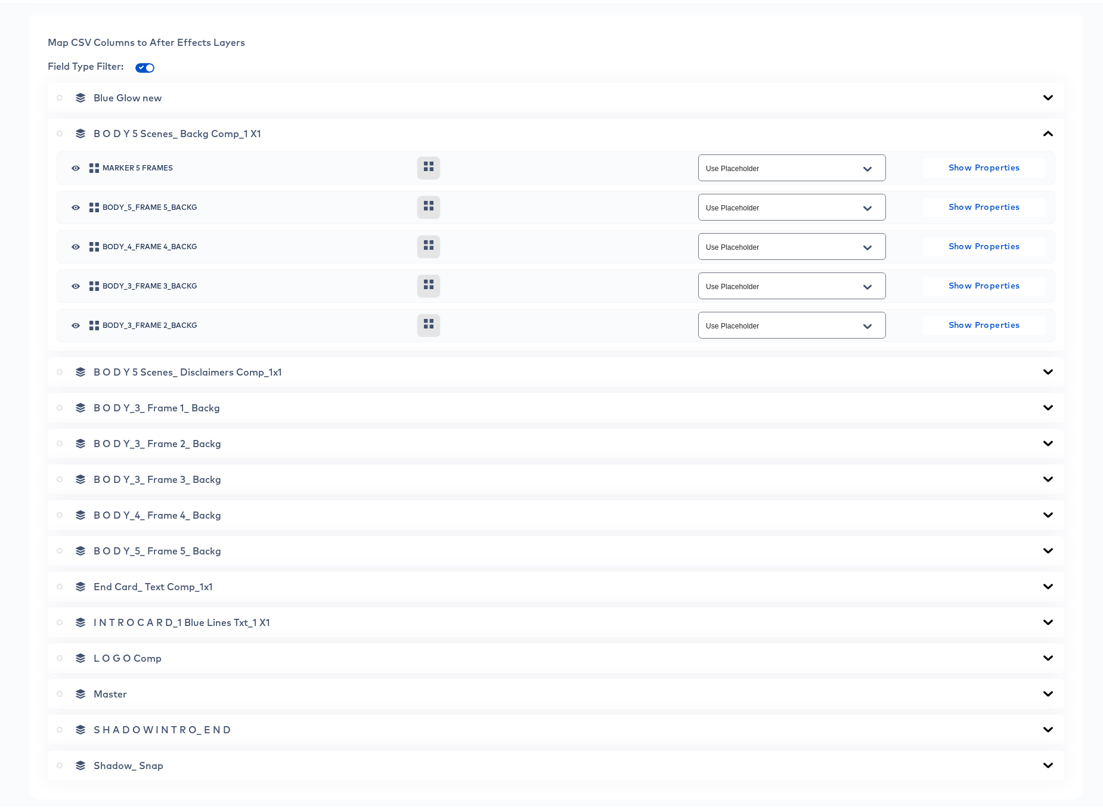
click at [1041, 127] on icon at bounding box center [1048, 131] width 14 height 10
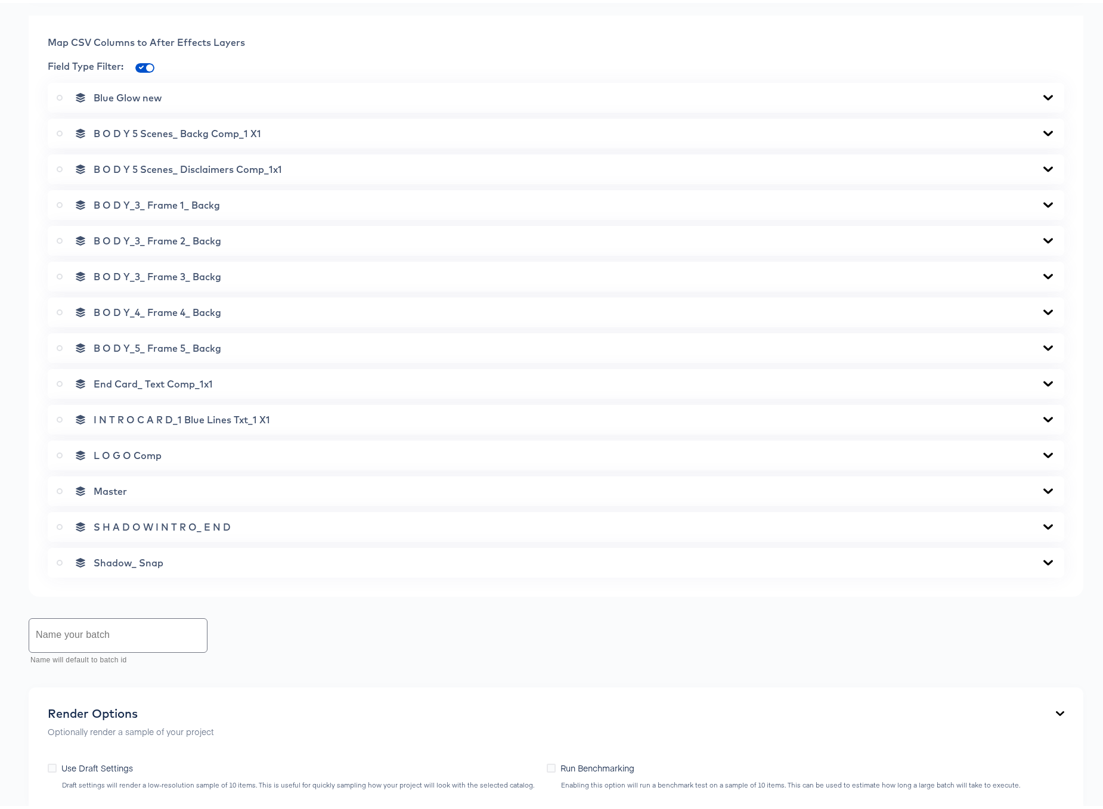
click at [1041, 165] on icon at bounding box center [1048, 167] width 14 height 10
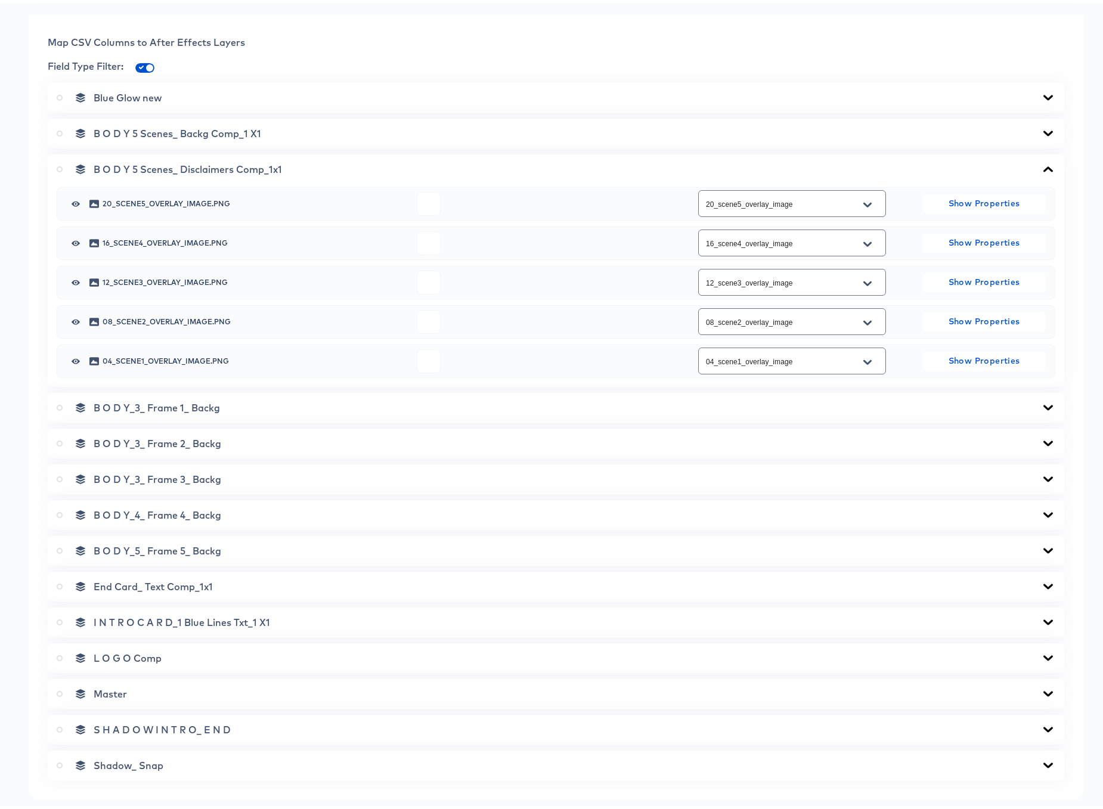
click at [1041, 163] on icon at bounding box center [1048, 167] width 14 height 10
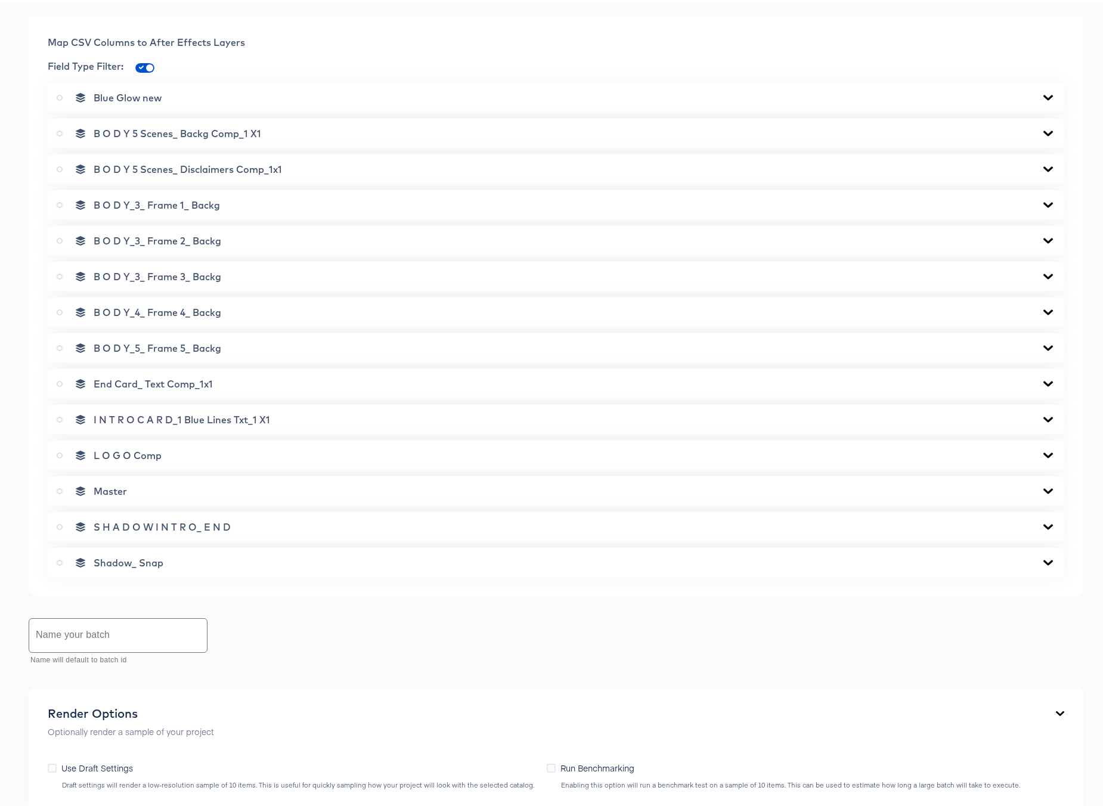
click at [1041, 201] on icon at bounding box center [1048, 202] width 14 height 10
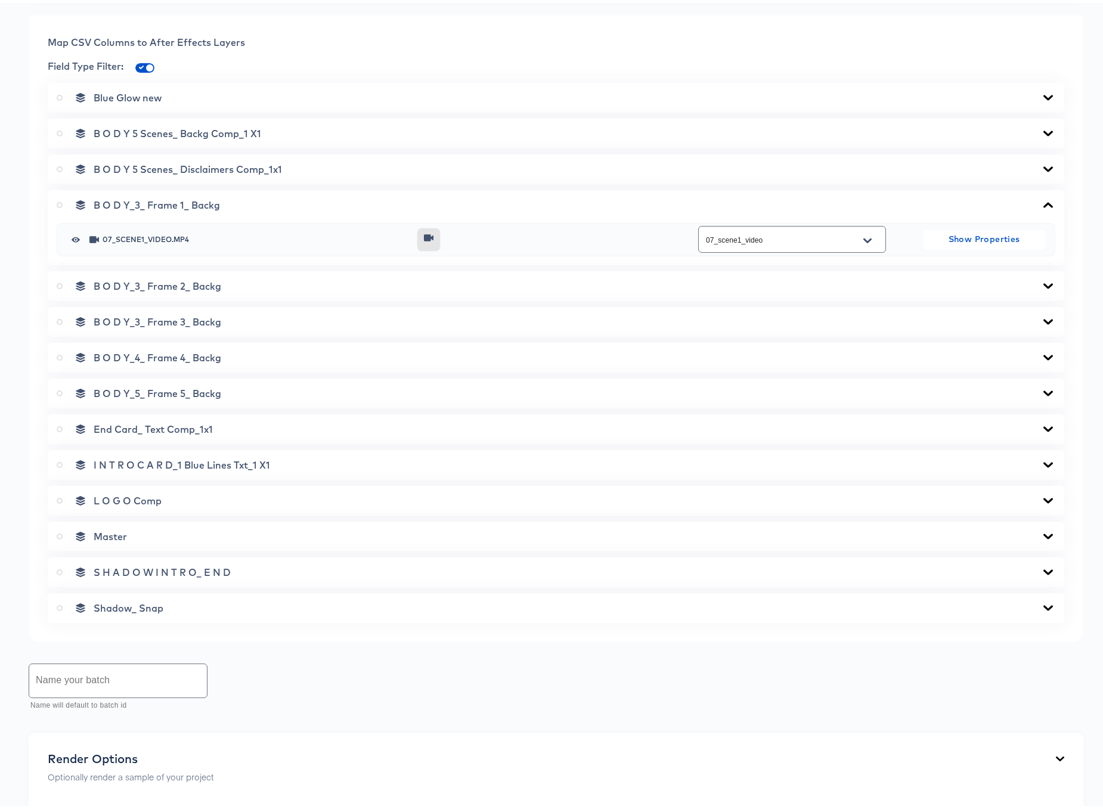
click at [1041, 201] on icon at bounding box center [1048, 202] width 14 height 10
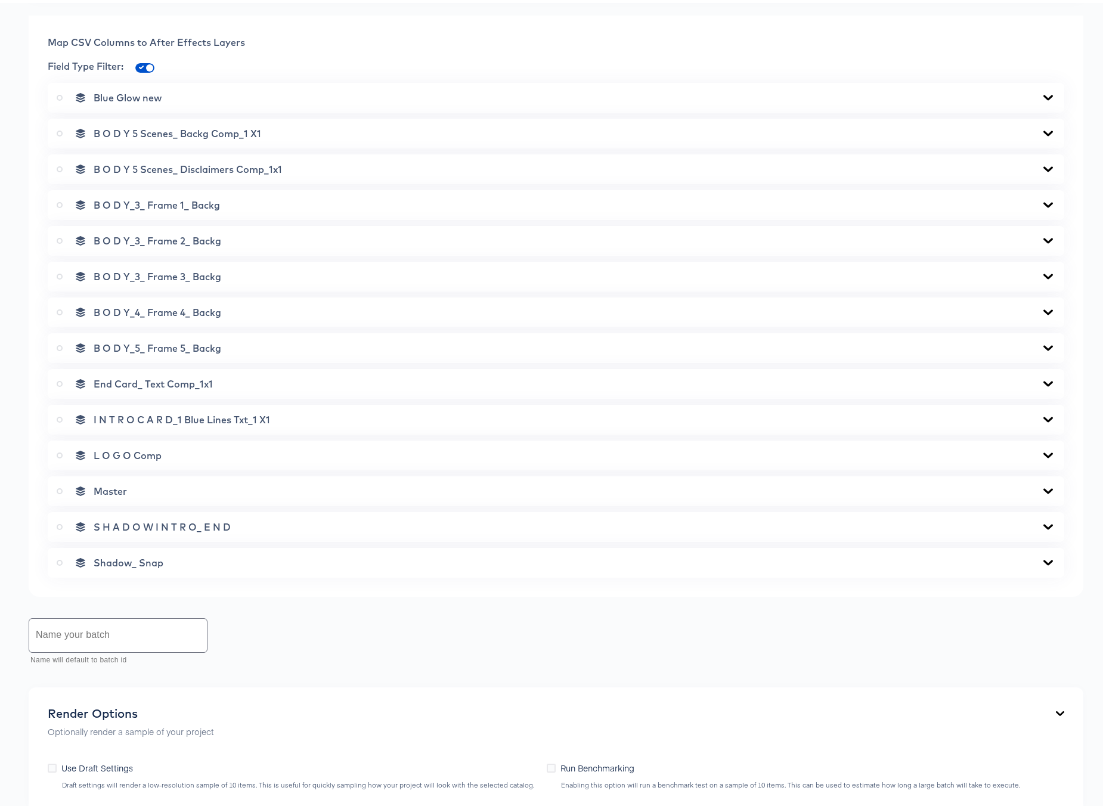
click at [1041, 235] on icon at bounding box center [1048, 238] width 14 height 10
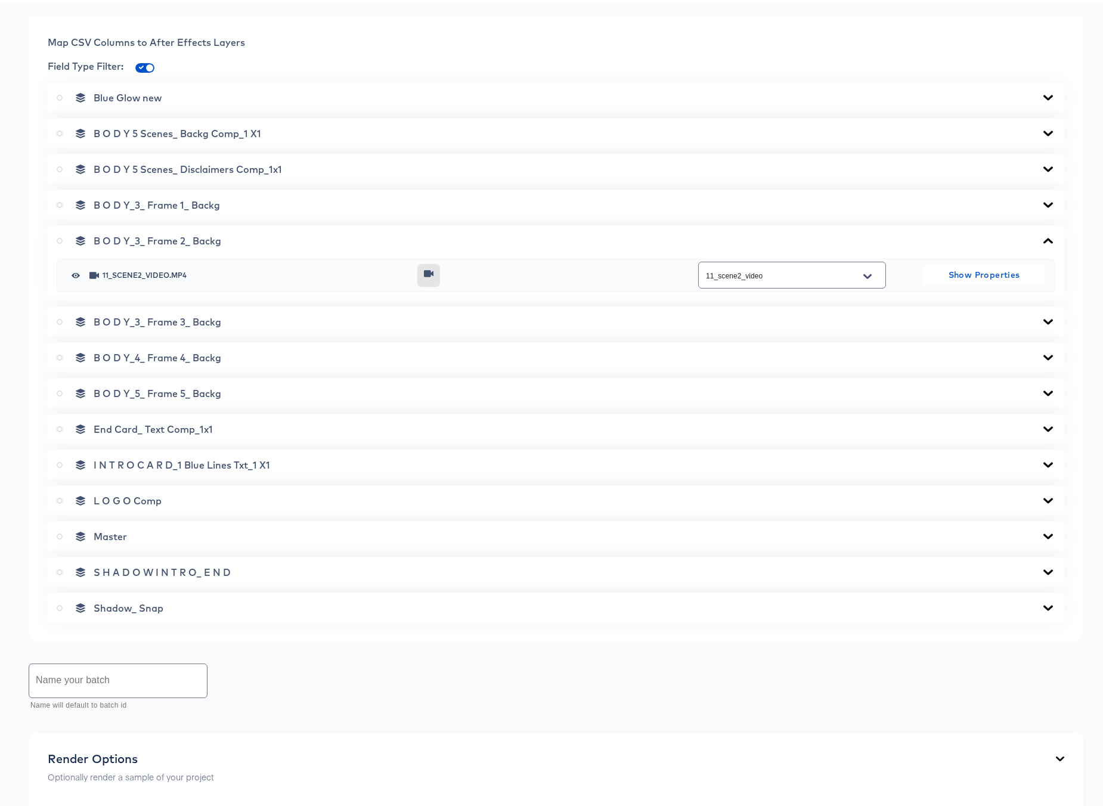
click at [1043, 235] on icon at bounding box center [1048, 237] width 10 height 5
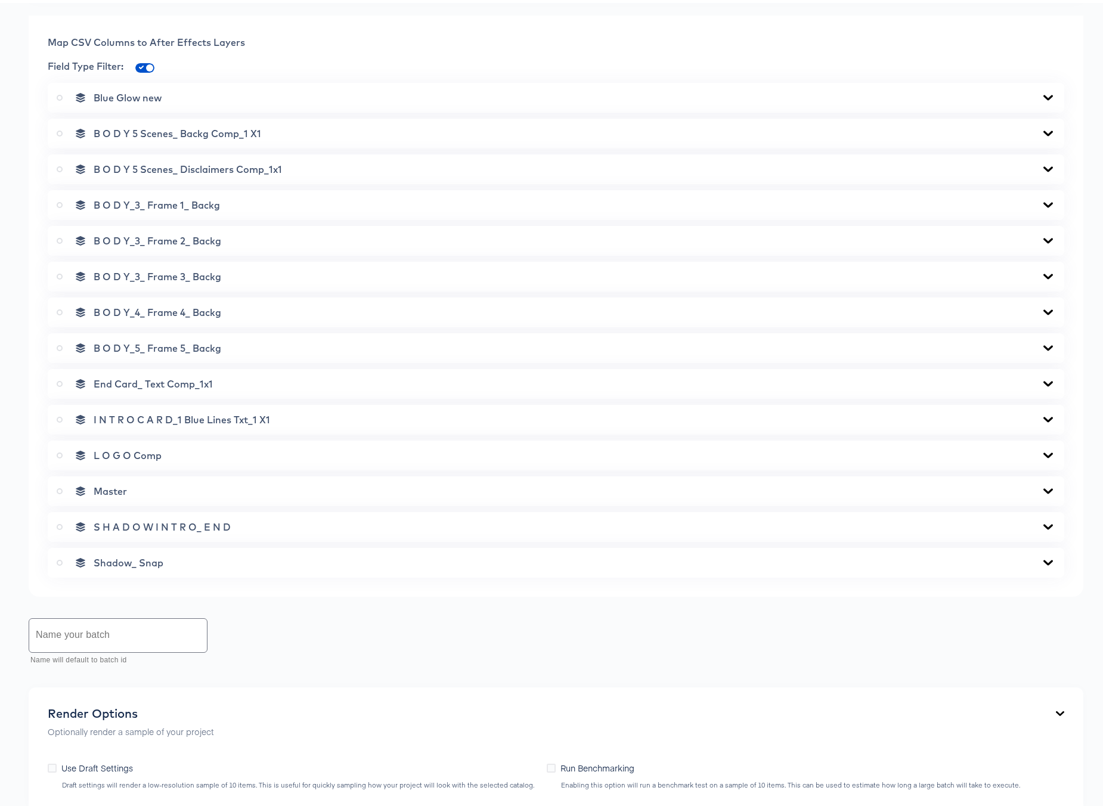
click at [1041, 235] on icon at bounding box center [1048, 238] width 14 height 10
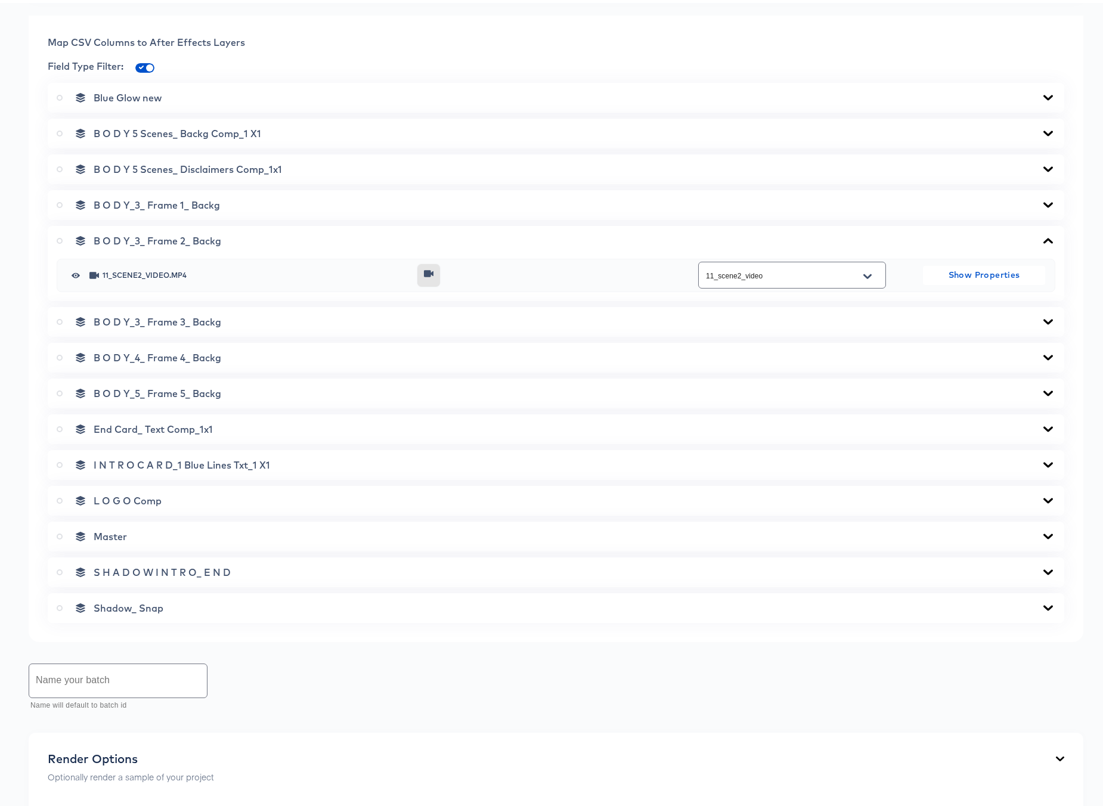
click at [1043, 235] on icon at bounding box center [1048, 237] width 10 height 5
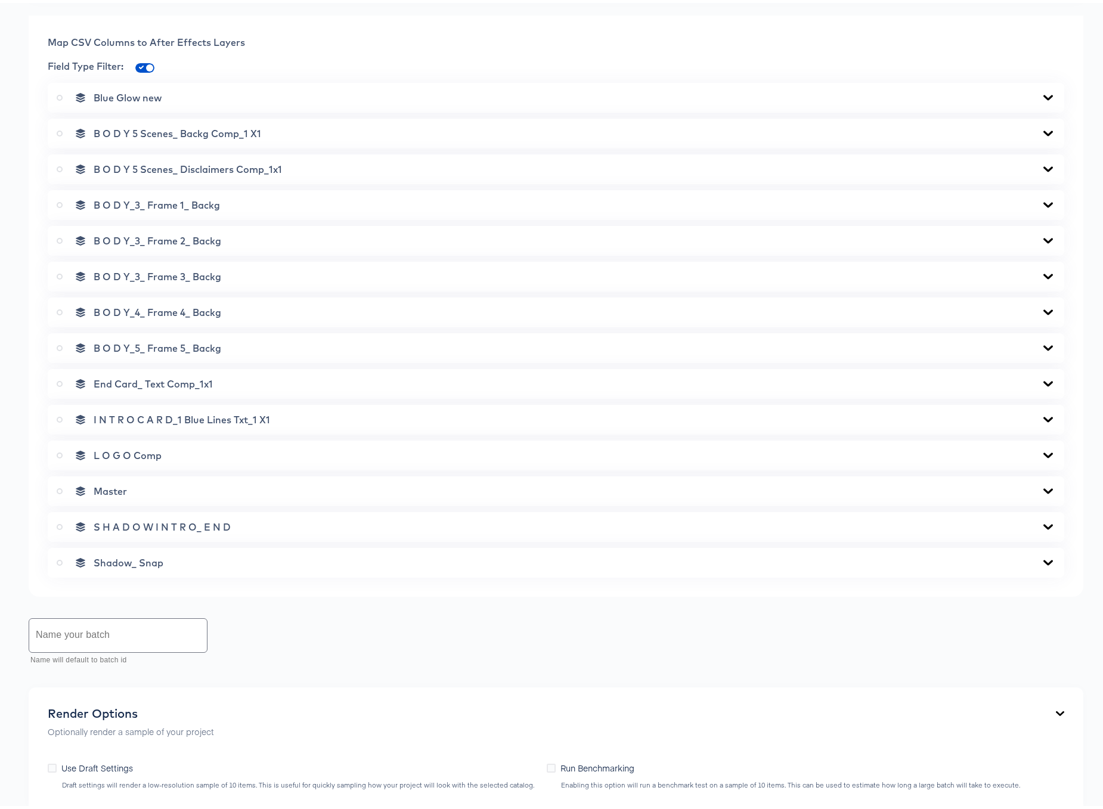
click at [1043, 274] on icon at bounding box center [1048, 273] width 10 height 5
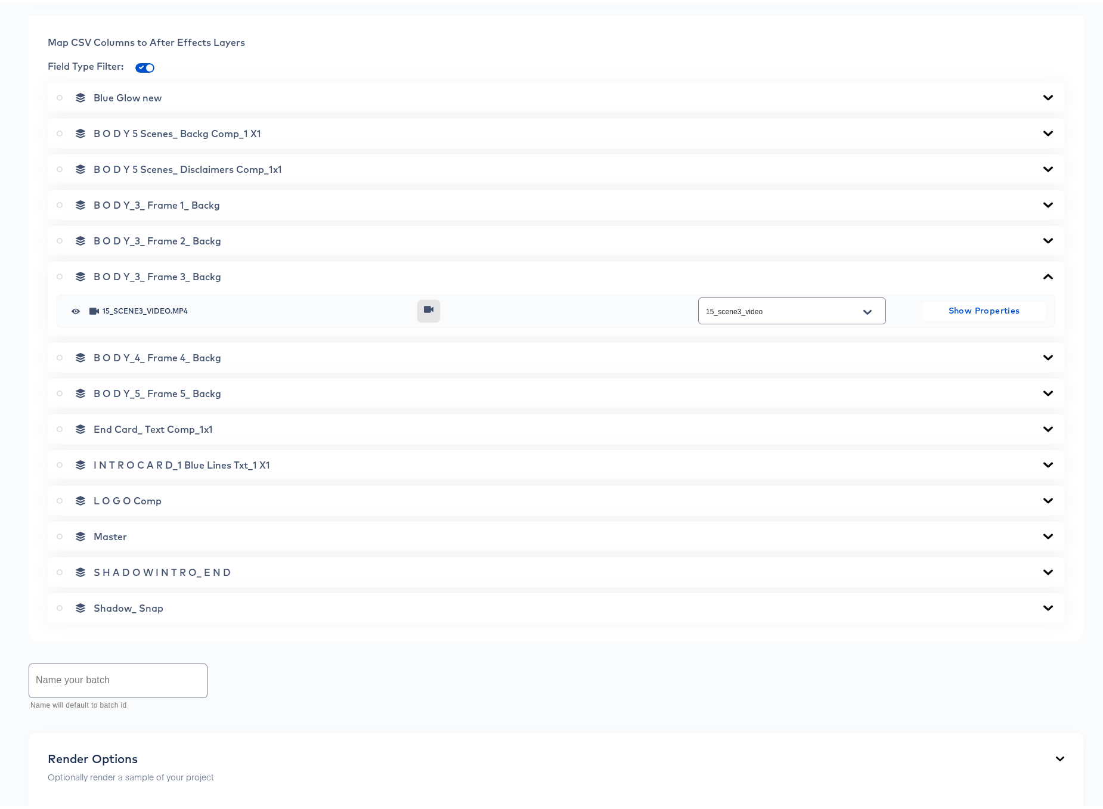
click at [1041, 274] on icon at bounding box center [1048, 274] width 14 height 10
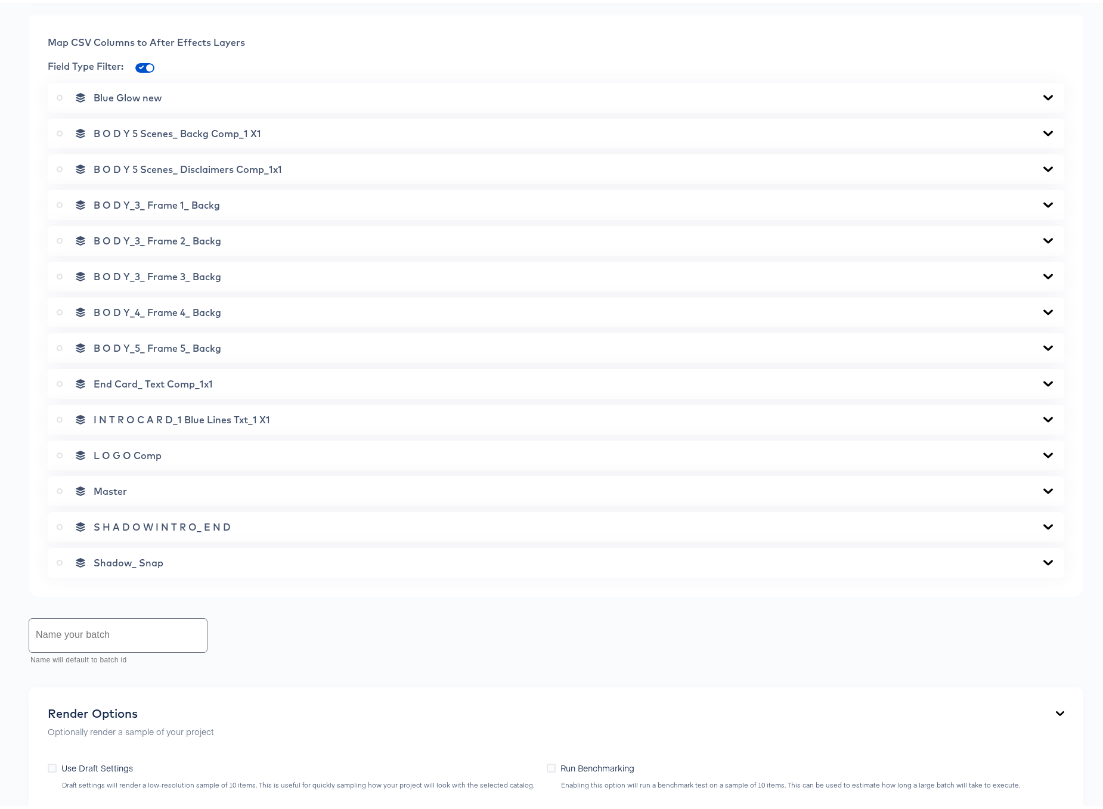
click at [1043, 309] on icon at bounding box center [1048, 308] width 10 height 5
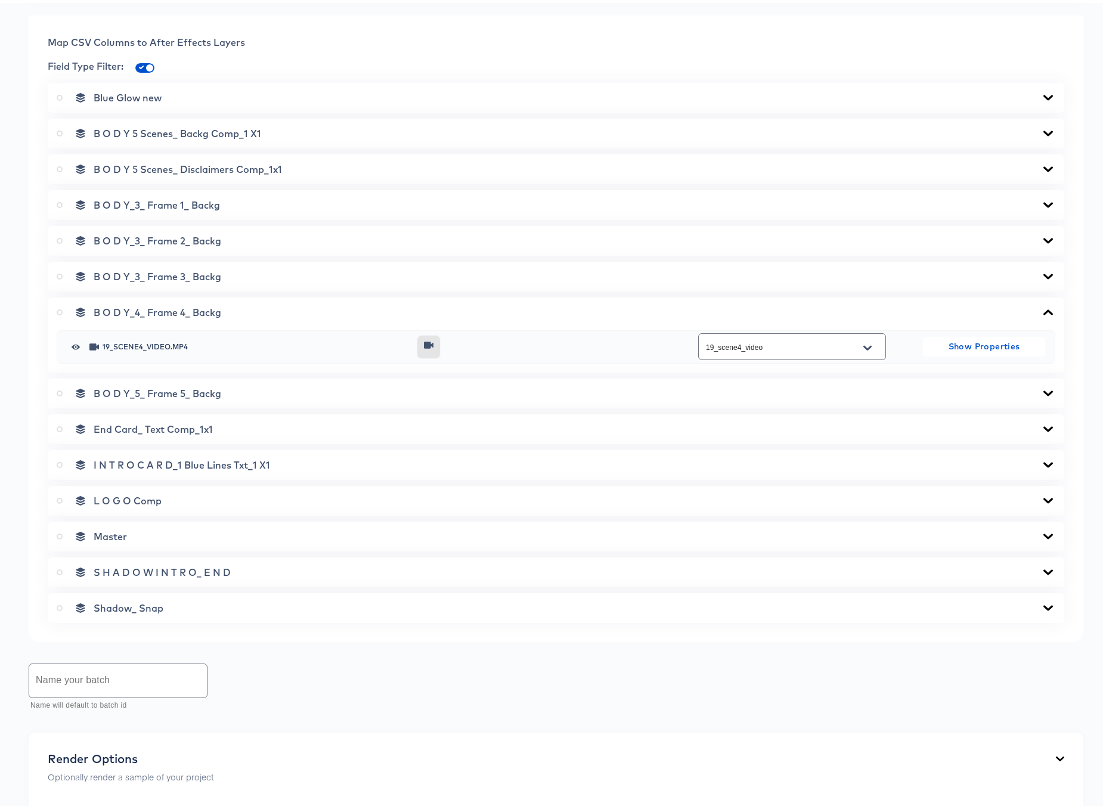
click at [1043, 309] on icon at bounding box center [1048, 308] width 10 height 5
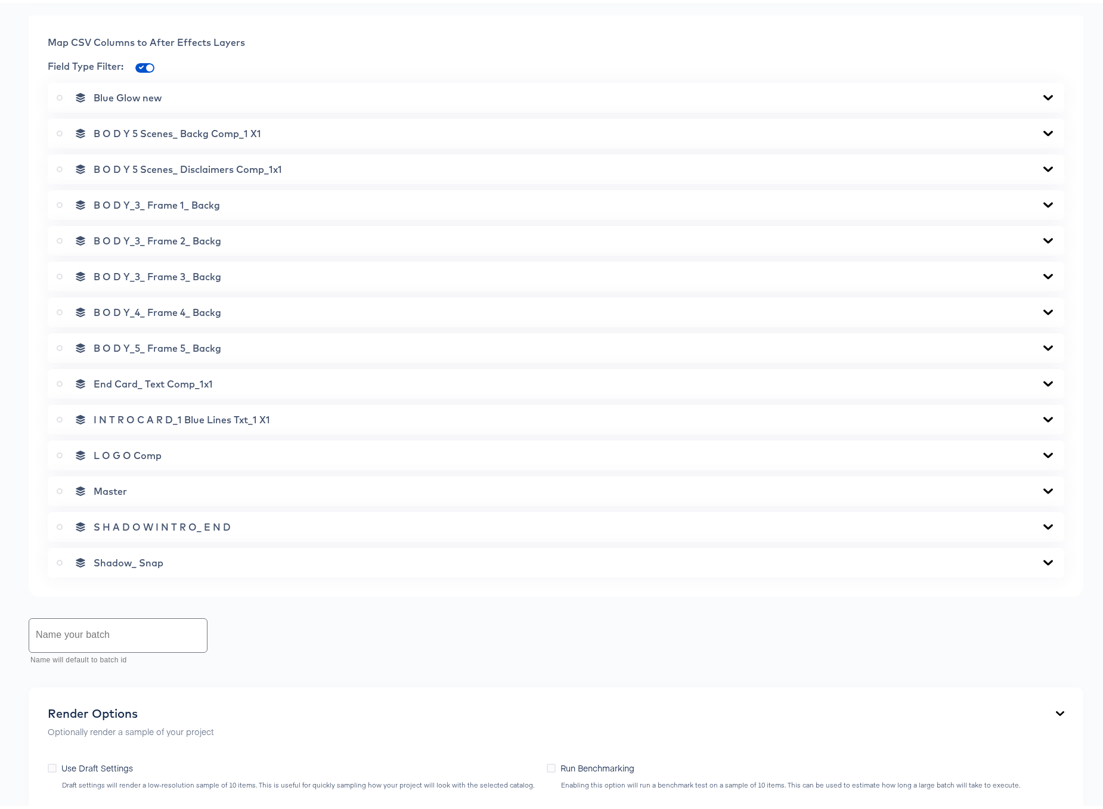
click at [1041, 343] on icon at bounding box center [1048, 345] width 14 height 10
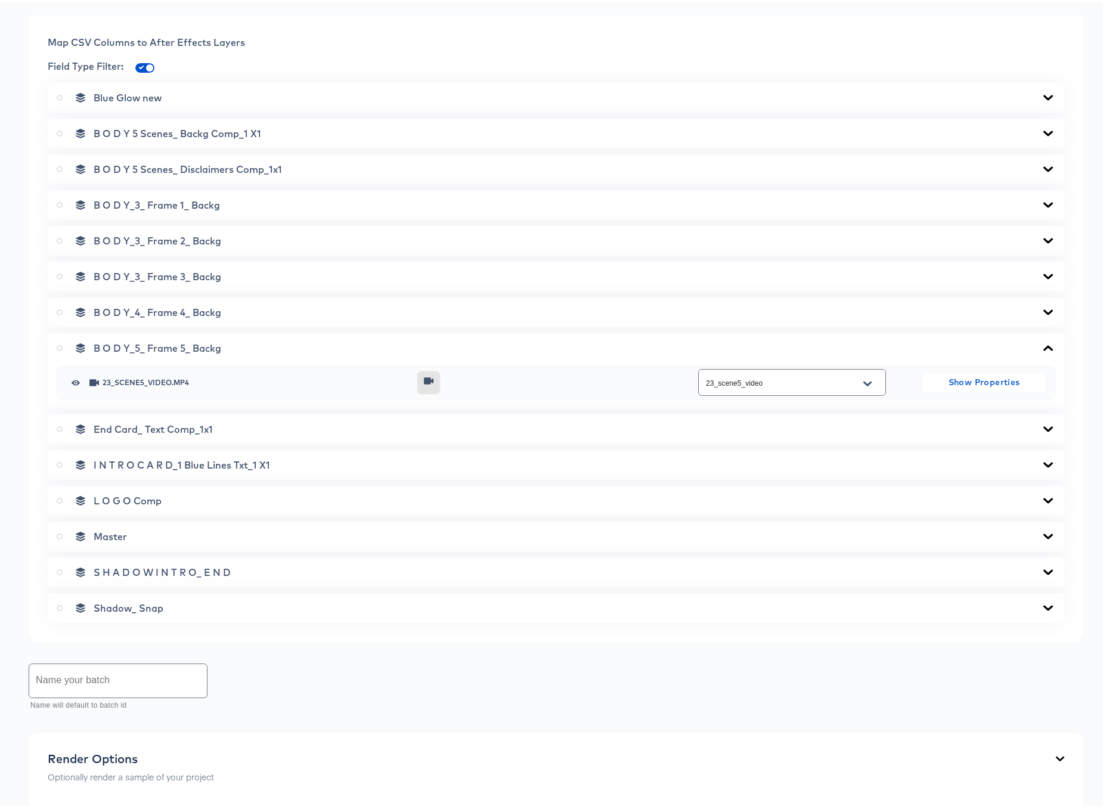
click at [1041, 348] on icon at bounding box center [1048, 345] width 14 height 10
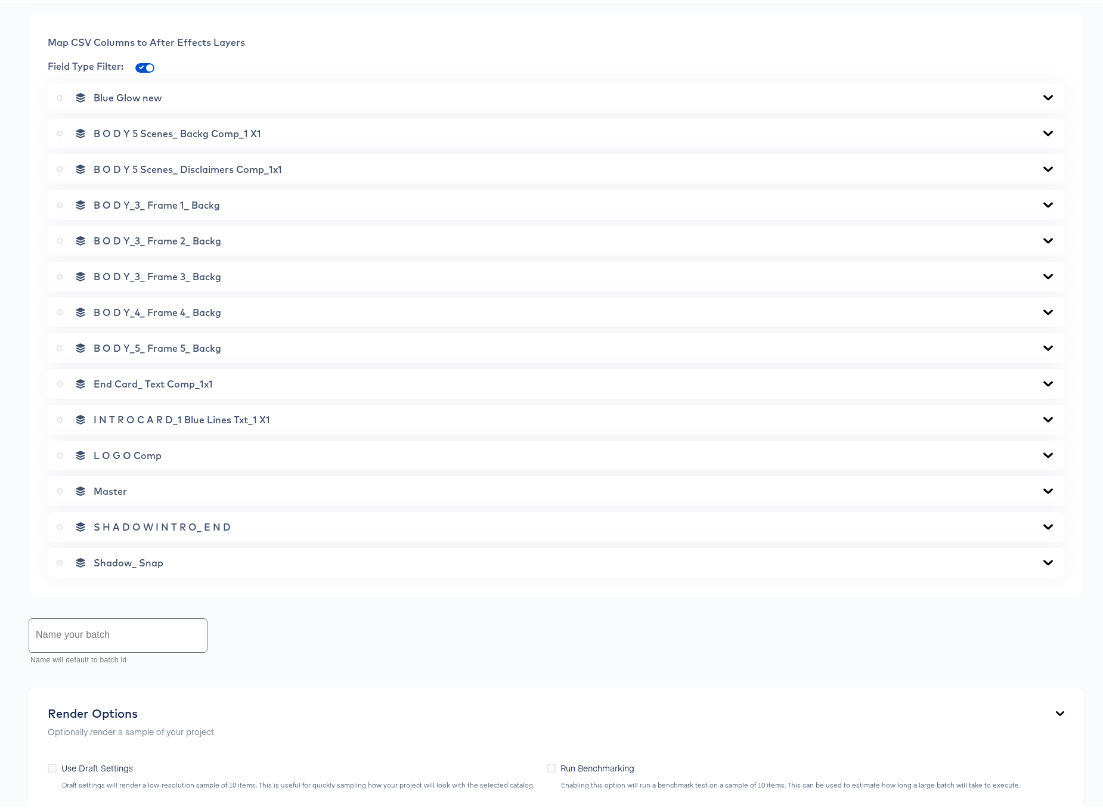
click at [1041, 414] on icon at bounding box center [1048, 417] width 14 height 10
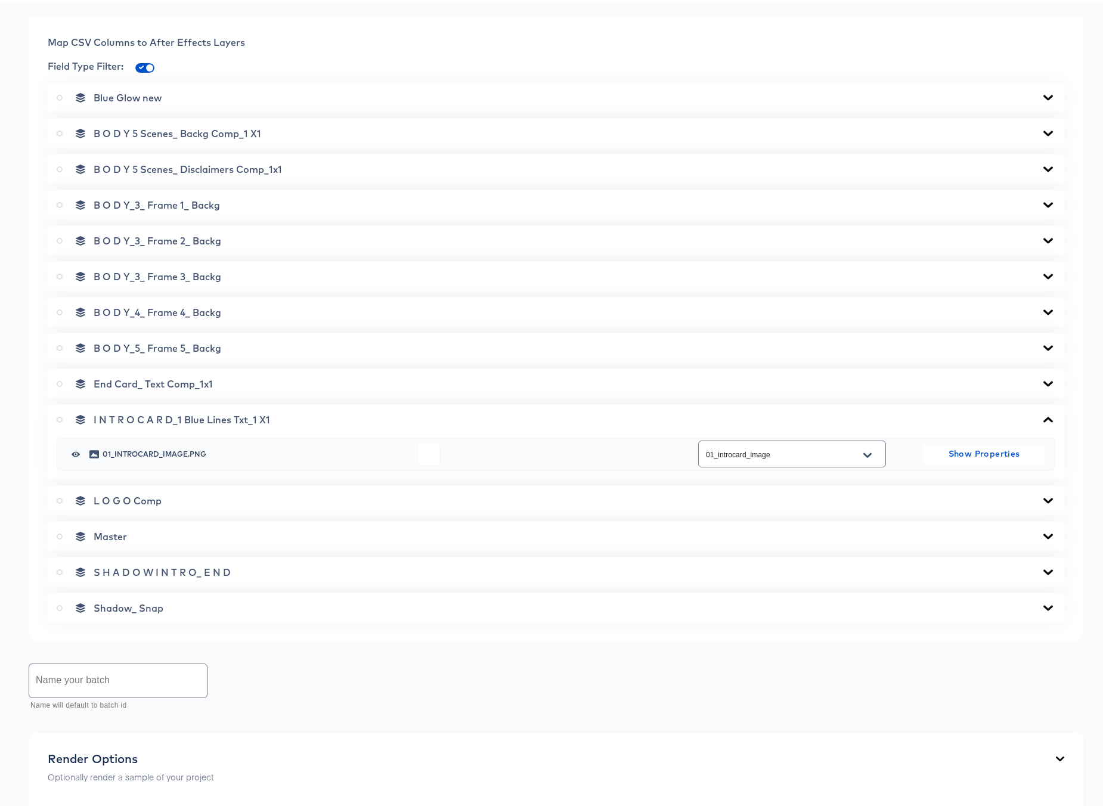
click at [1043, 415] on icon at bounding box center [1048, 416] width 10 height 5
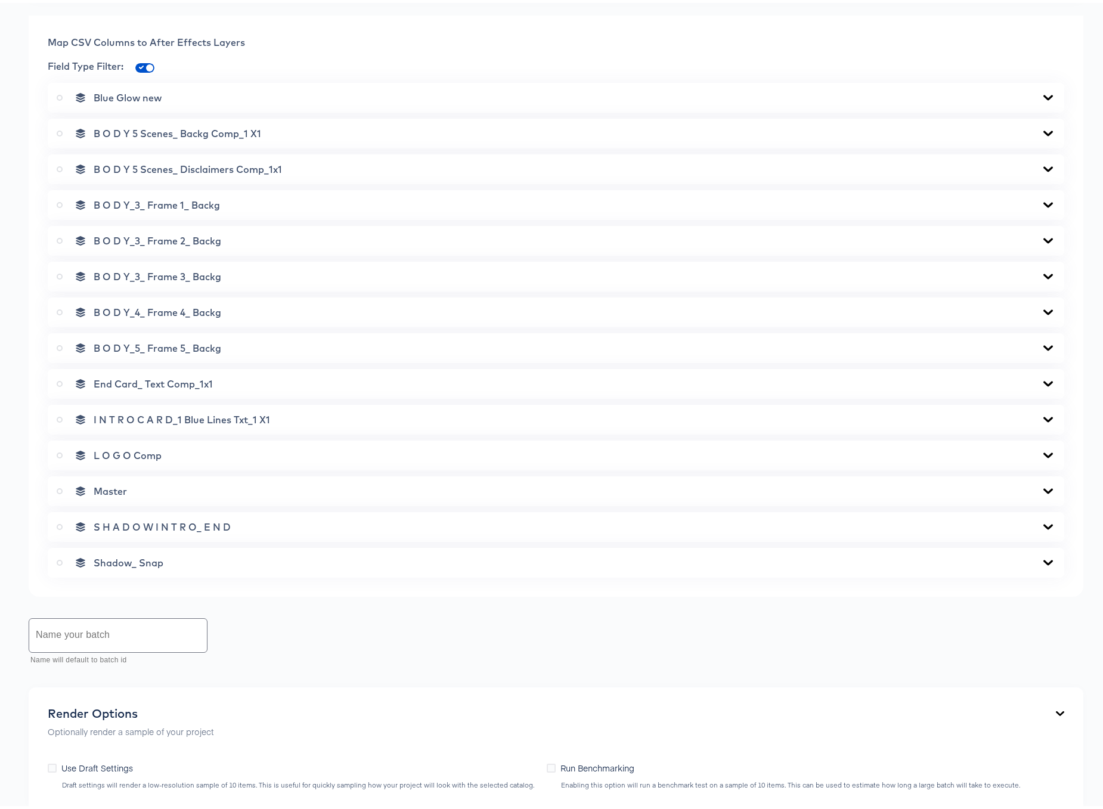
click at [1042, 381] on icon at bounding box center [1048, 381] width 14 height 10
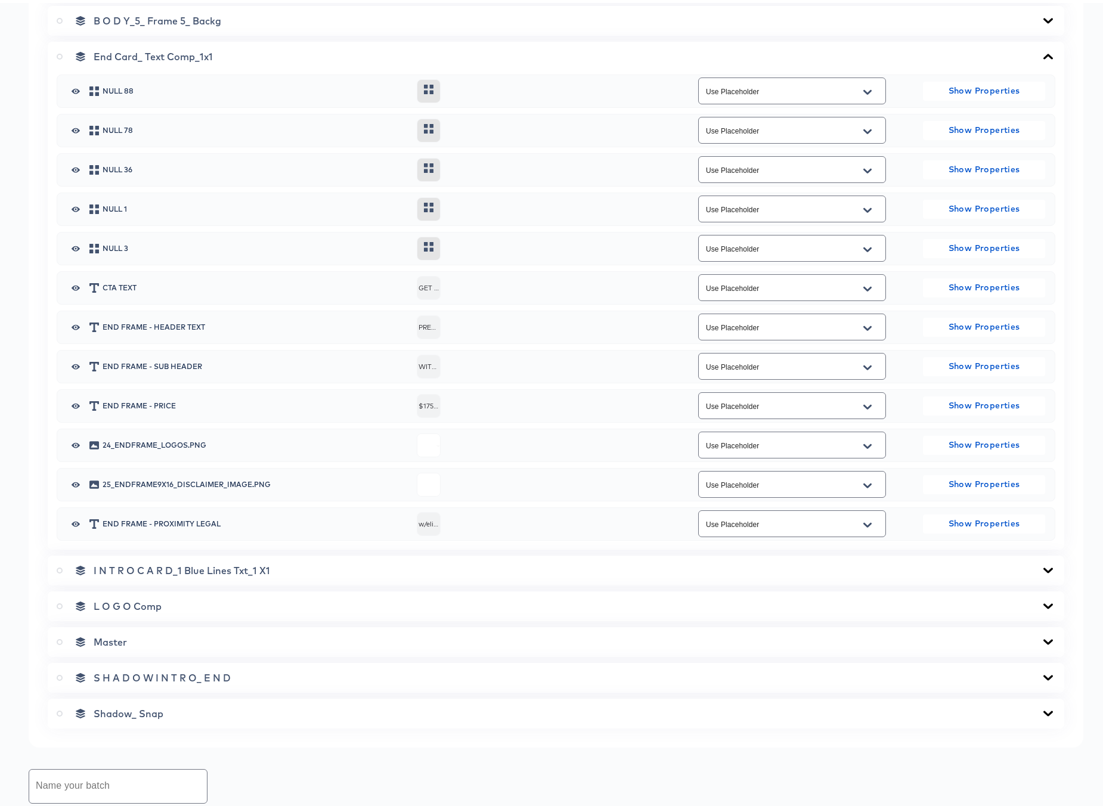
scroll to position [812, 0]
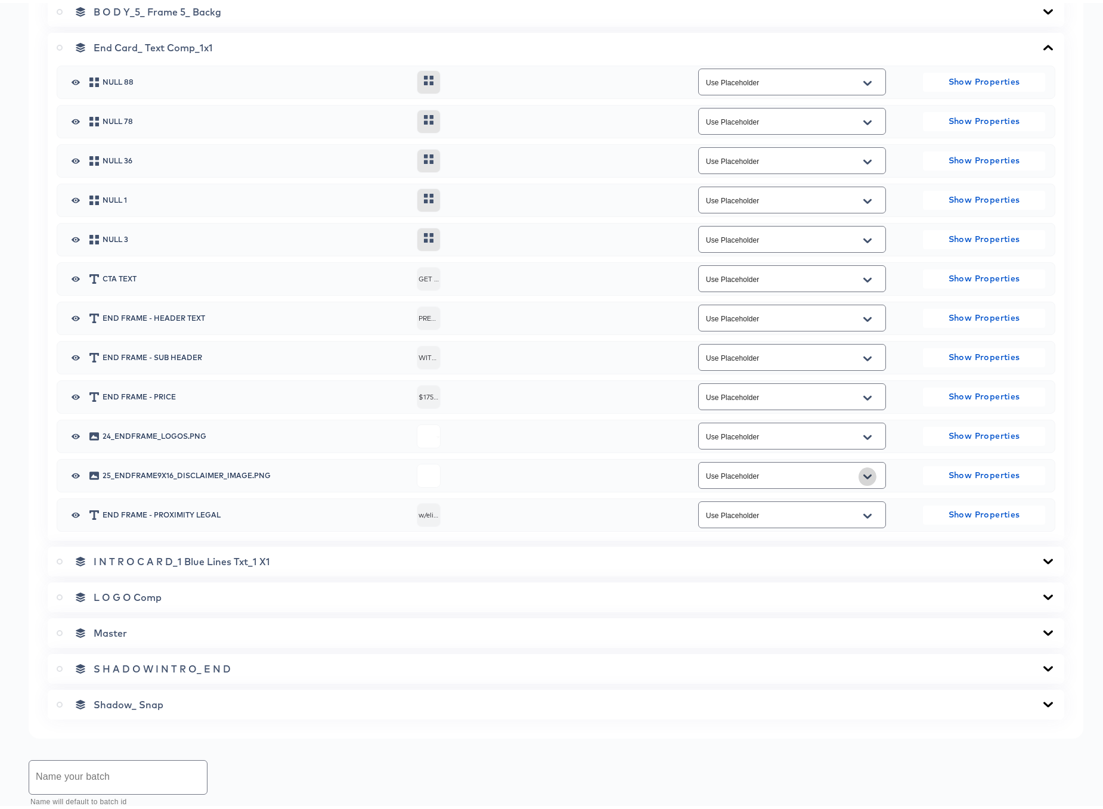
click at [858, 468] on button "Open" at bounding box center [867, 473] width 18 height 19
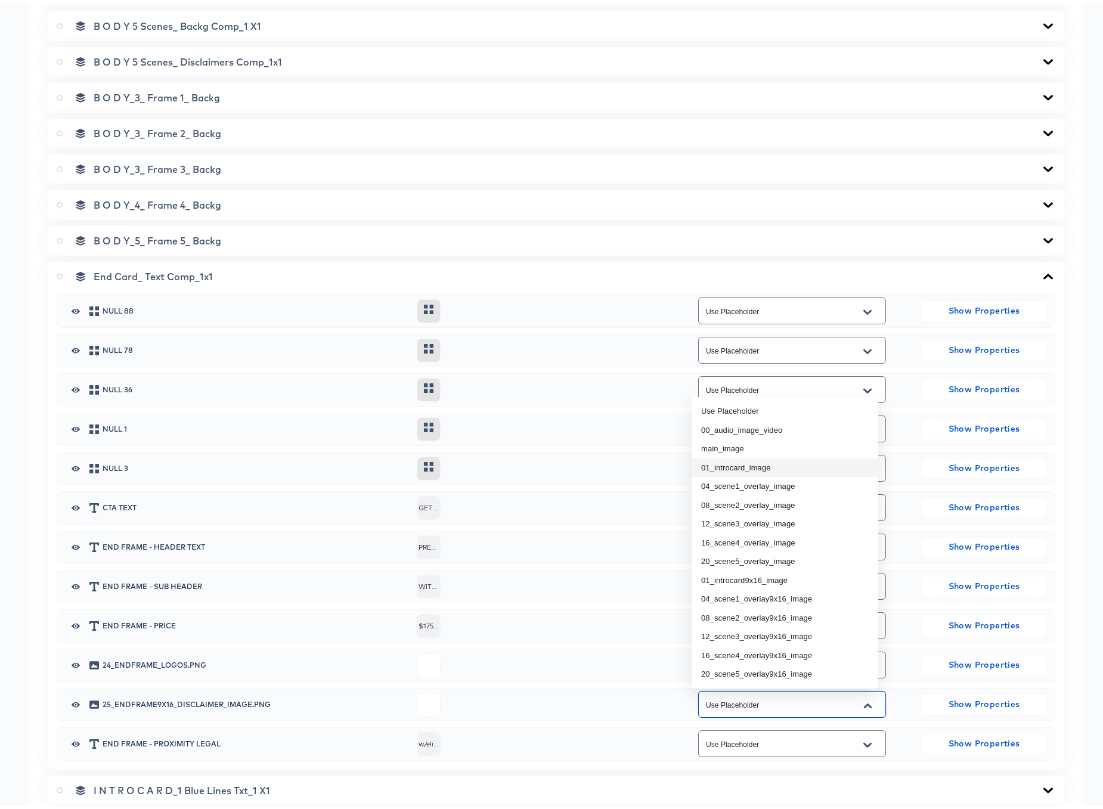
scroll to position [0, 0]
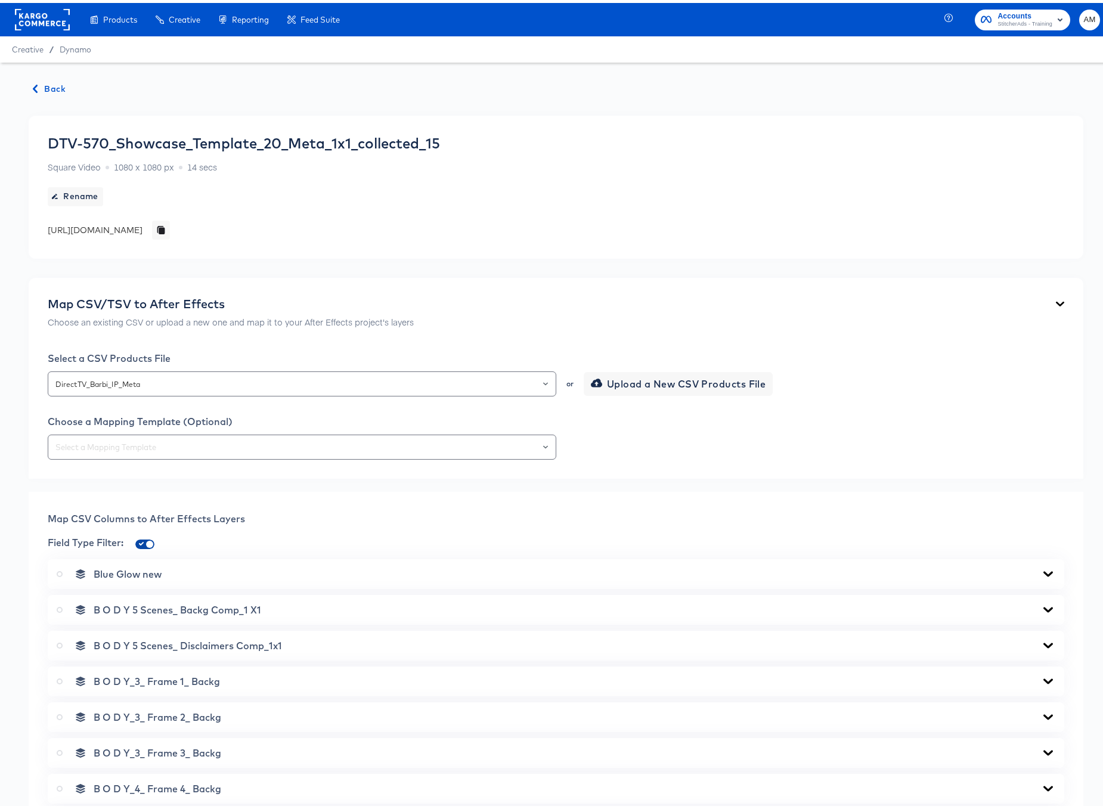
click at [142, 539] on input "checkbox" at bounding box center [149, 544] width 29 height 10
checkbox input "false"
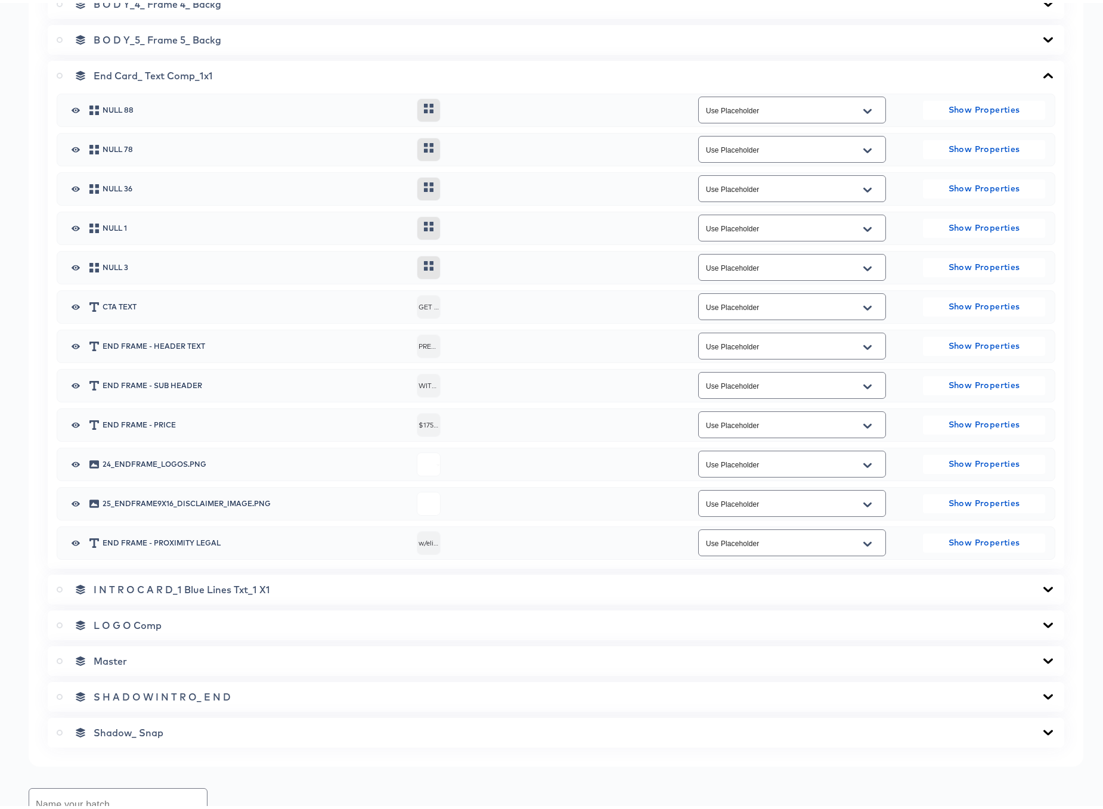
scroll to position [815, 0]
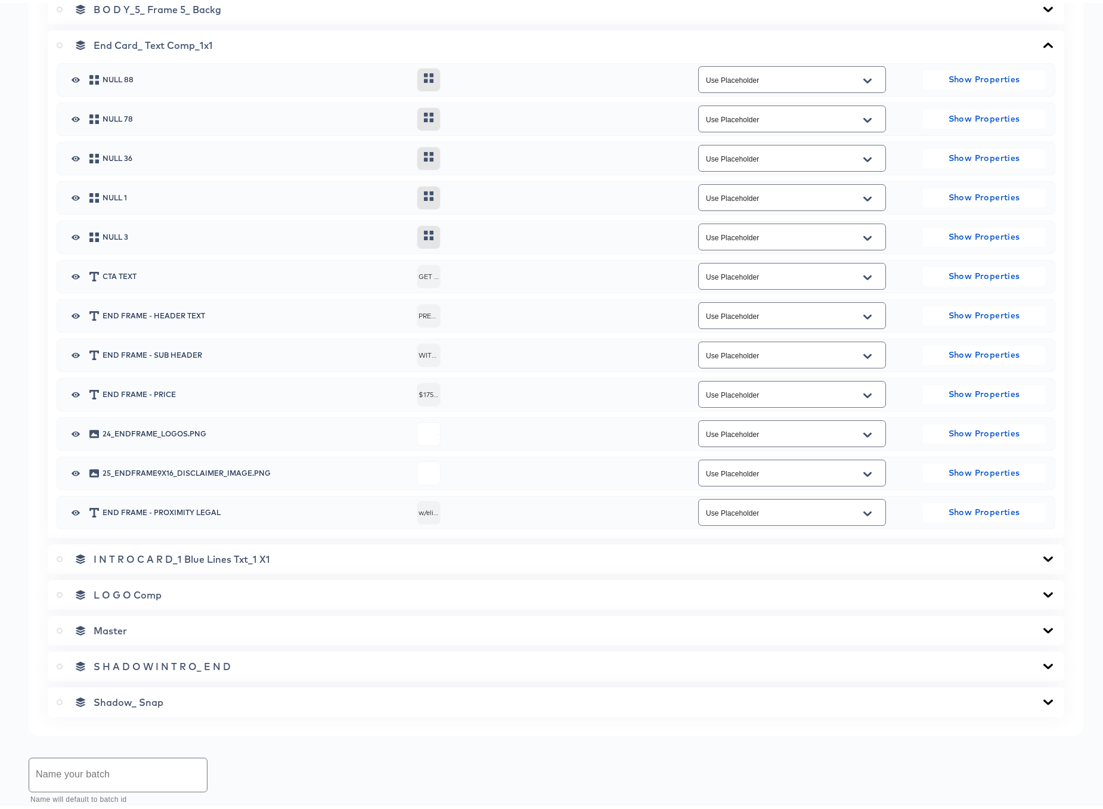
click at [863, 470] on icon "Open" at bounding box center [867, 472] width 8 height 10
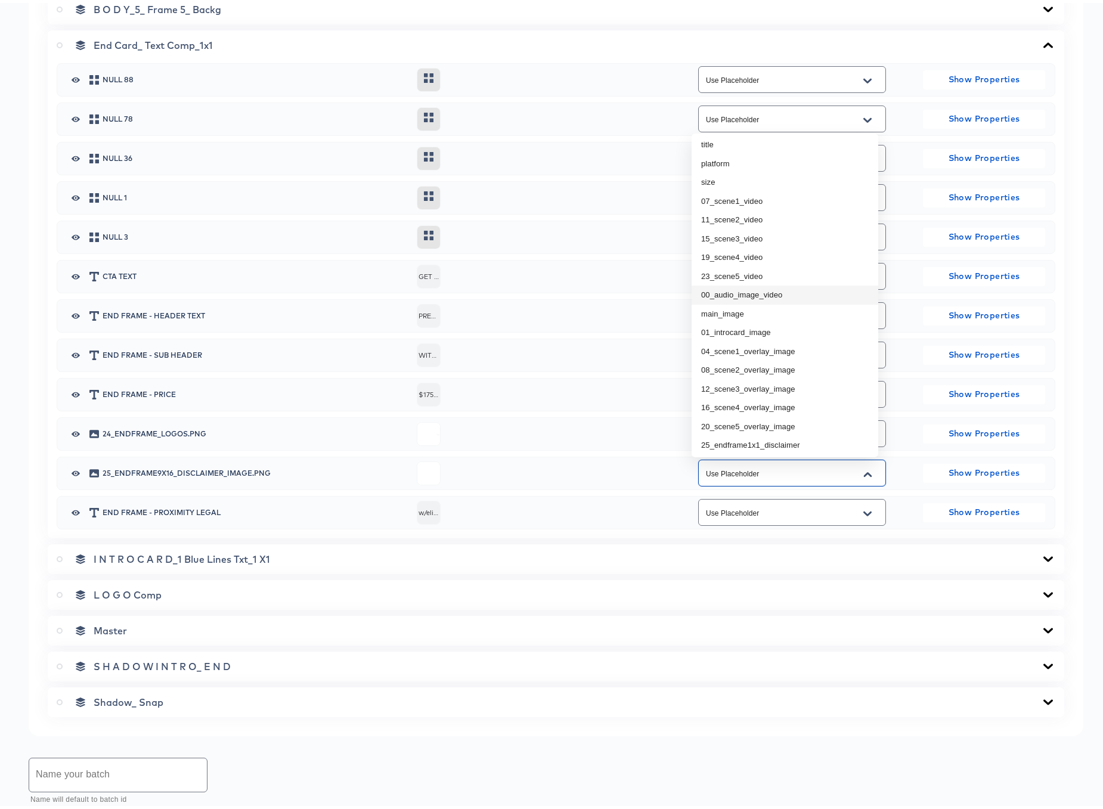
scroll to position [174, 0]
click at [771, 307] on li "25_endframe1x1_disclaimer" at bounding box center [784, 308] width 187 height 19
type input "25_endframe1x1_disclaimer"
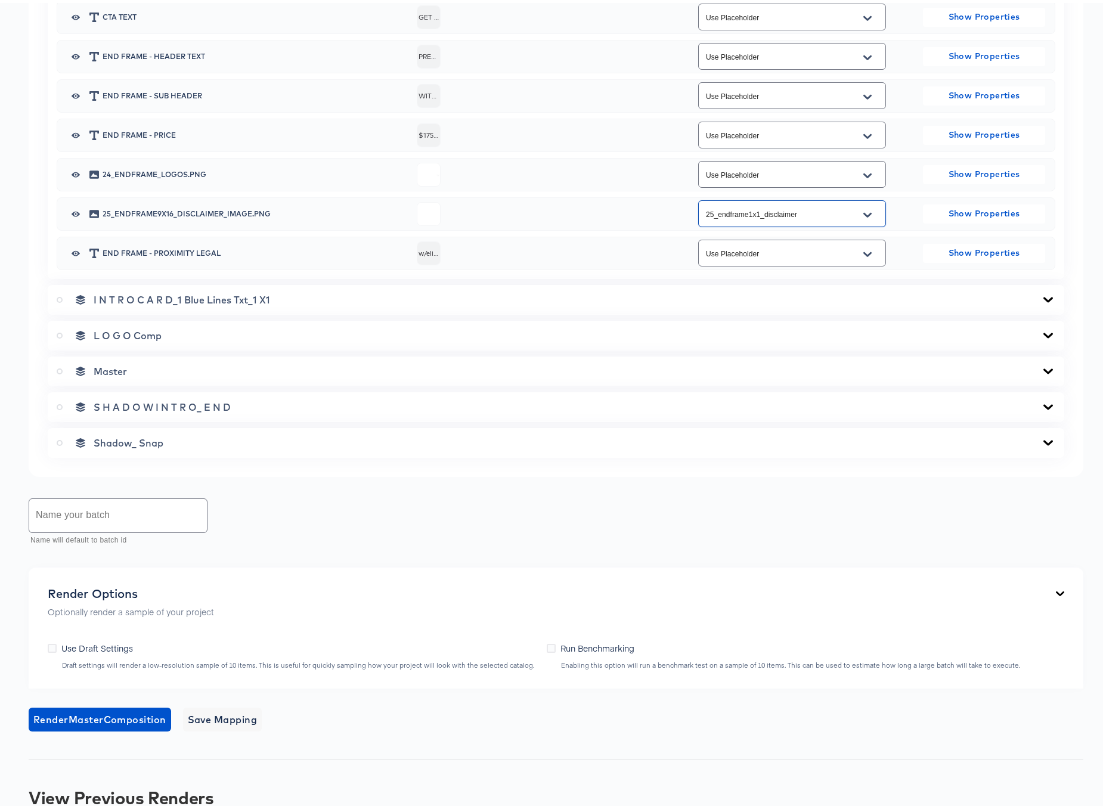
scroll to position [1075, 0]
click at [1043, 295] on icon at bounding box center [1048, 295] width 10 height 5
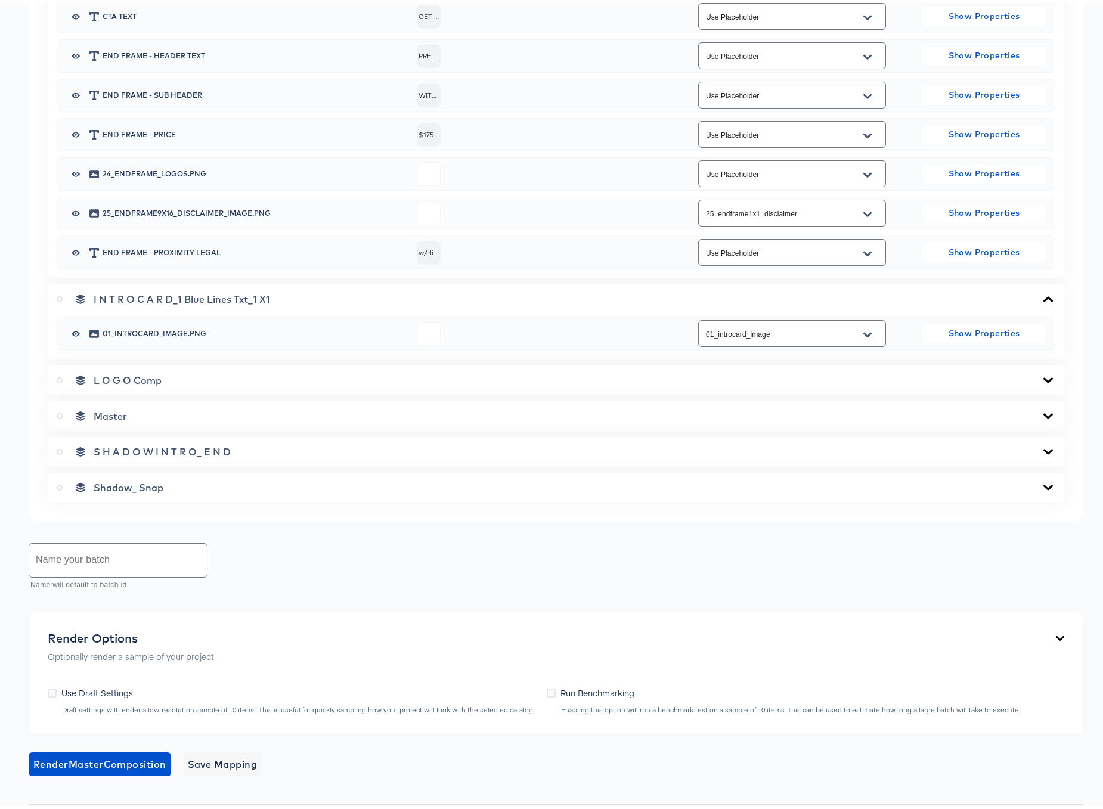
click at [1041, 376] on icon at bounding box center [1048, 378] width 14 height 10
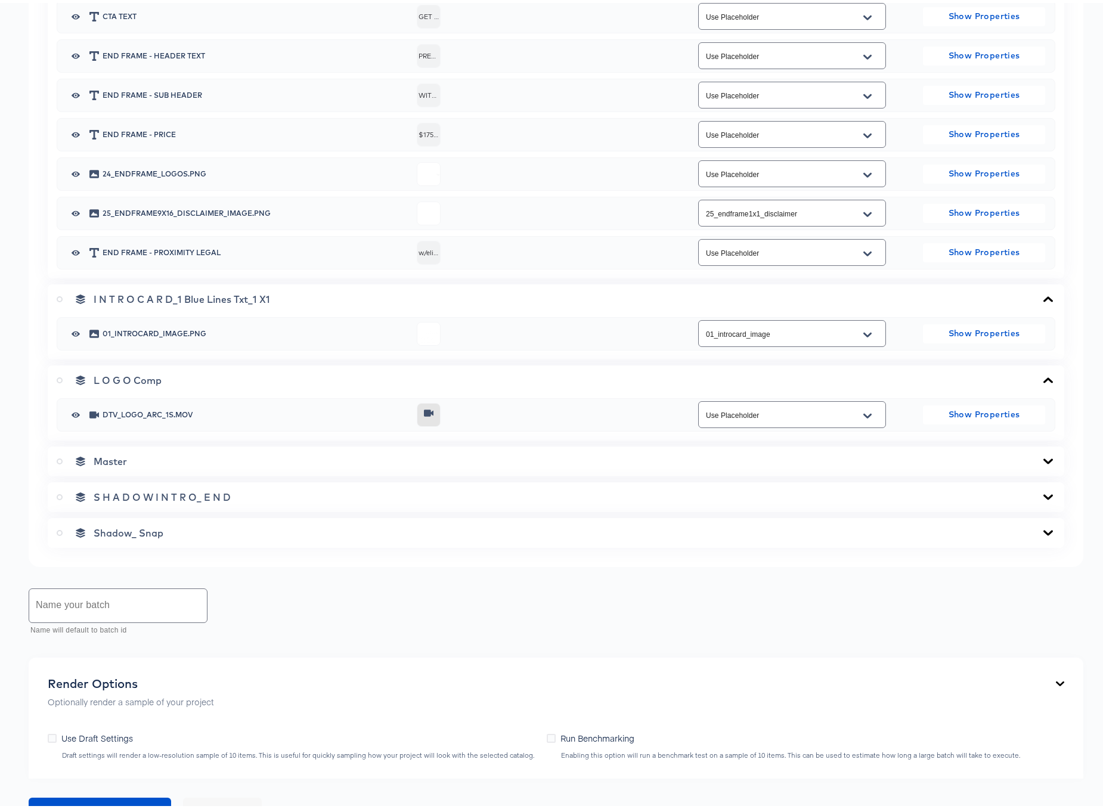
click at [1043, 459] on icon at bounding box center [1048, 457] width 10 height 5
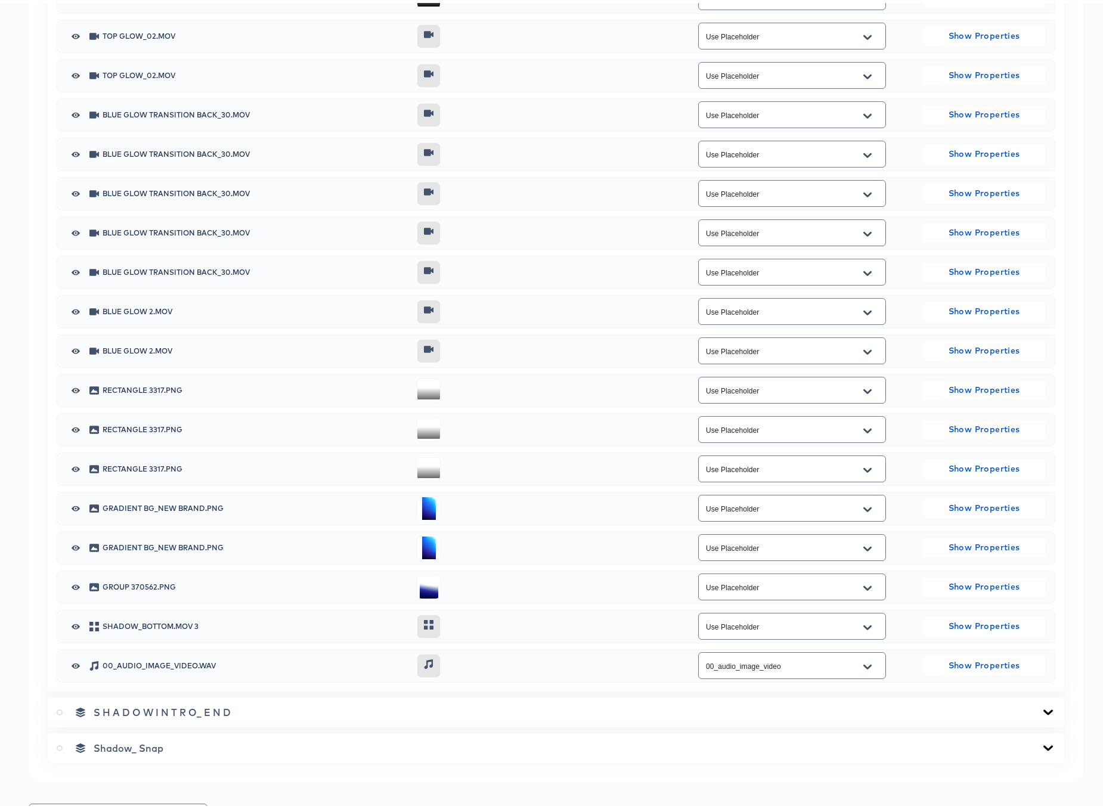
scroll to position [2327, 0]
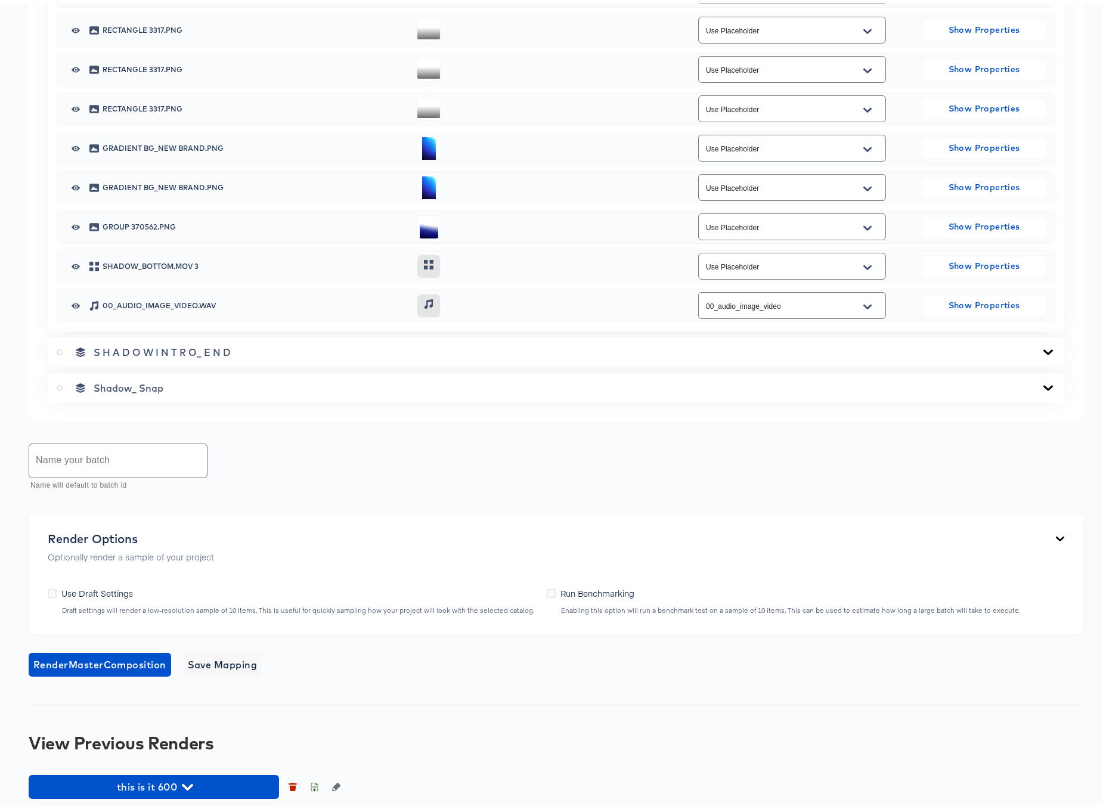
click at [1043, 350] on icon at bounding box center [1048, 348] width 10 height 5
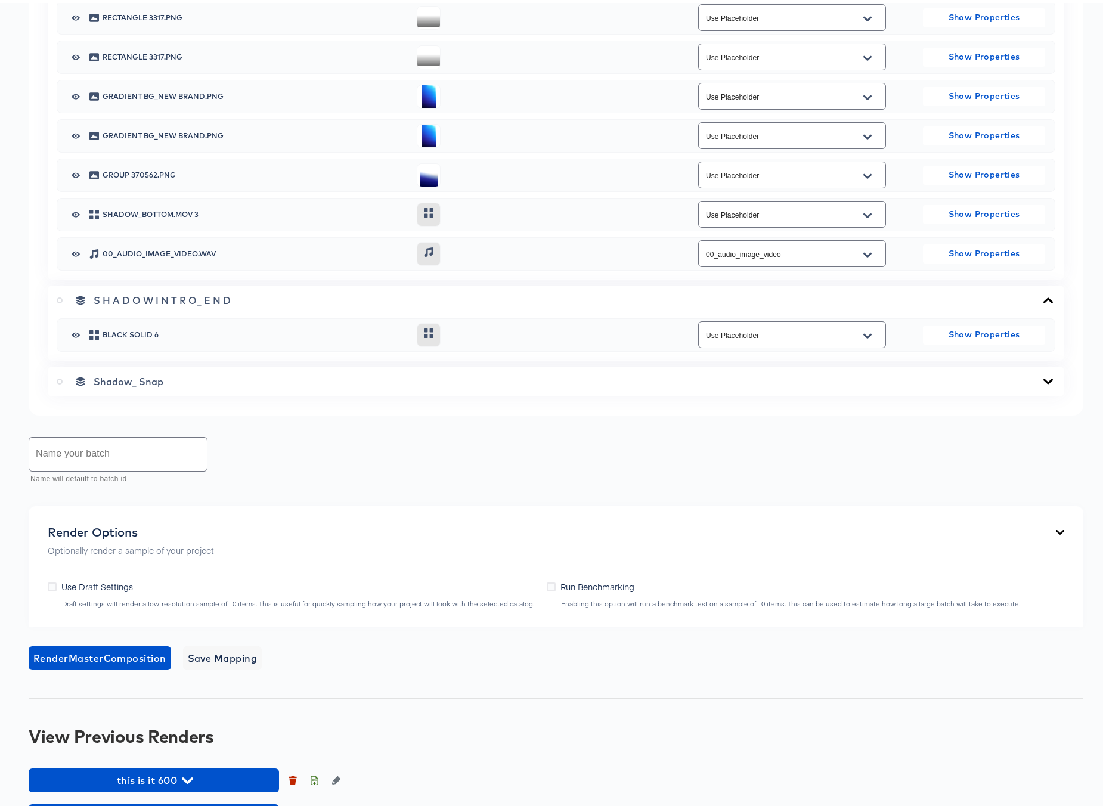
scroll to position [2414, 0]
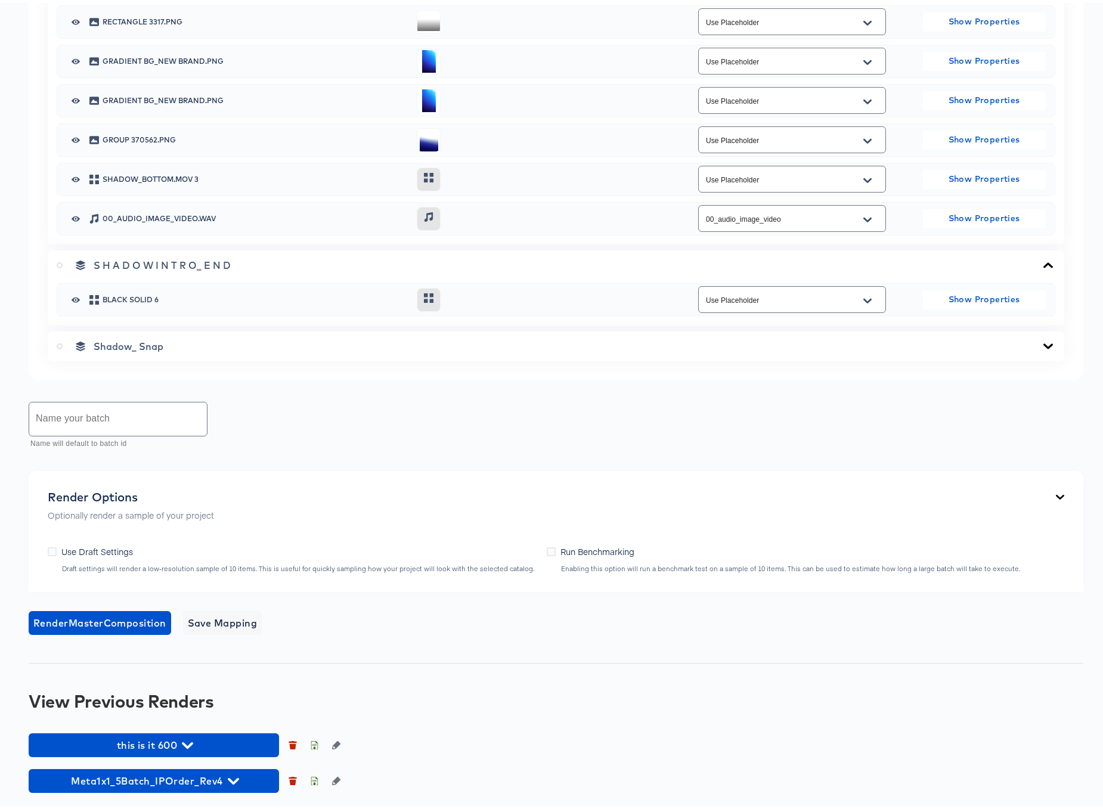
click at [1041, 342] on icon at bounding box center [1048, 344] width 14 height 10
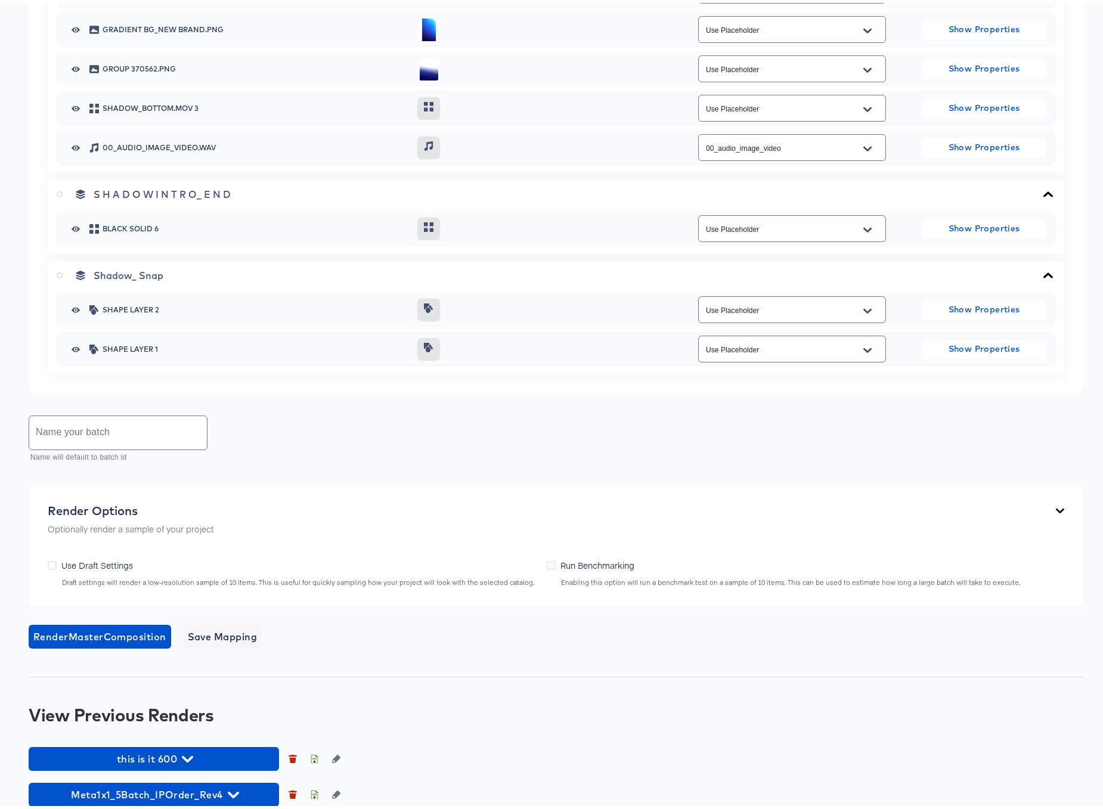
scroll to position [2499, 0]
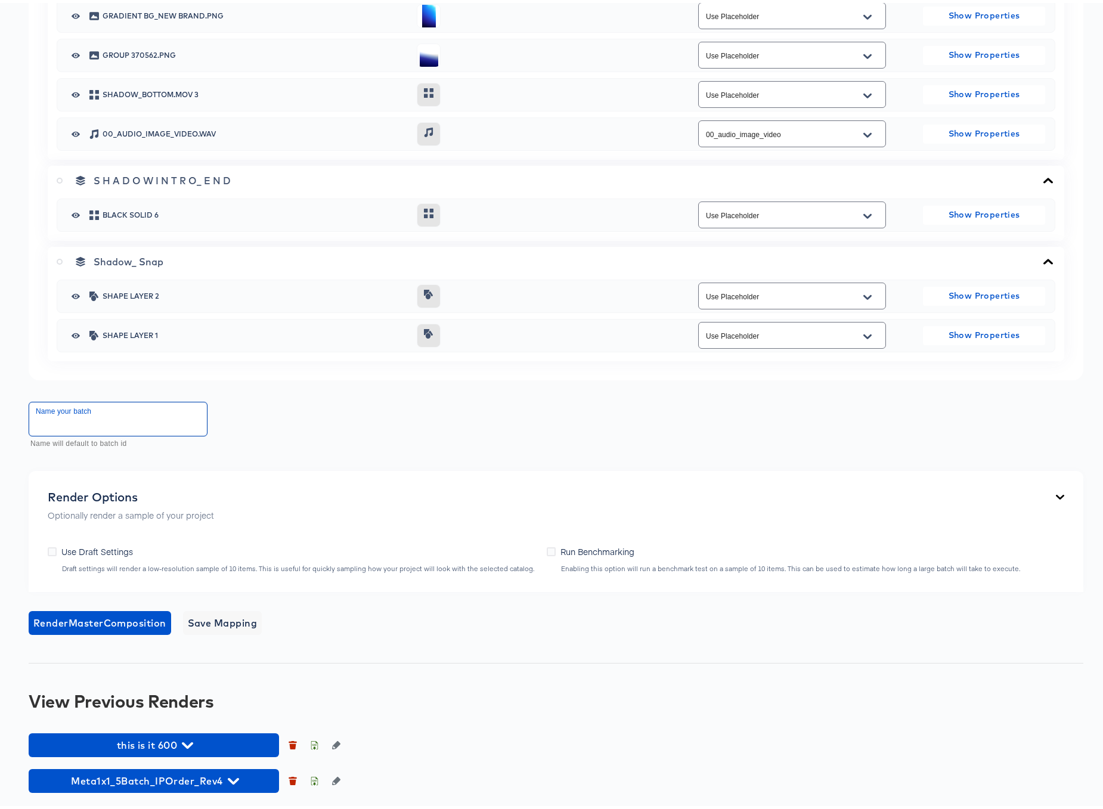
click at [116, 413] on input "text" at bounding box center [118, 415] width 178 height 33
type input "Barbi IP Meta"
click at [226, 620] on span "Save Mapping" at bounding box center [223, 620] width 70 height 17
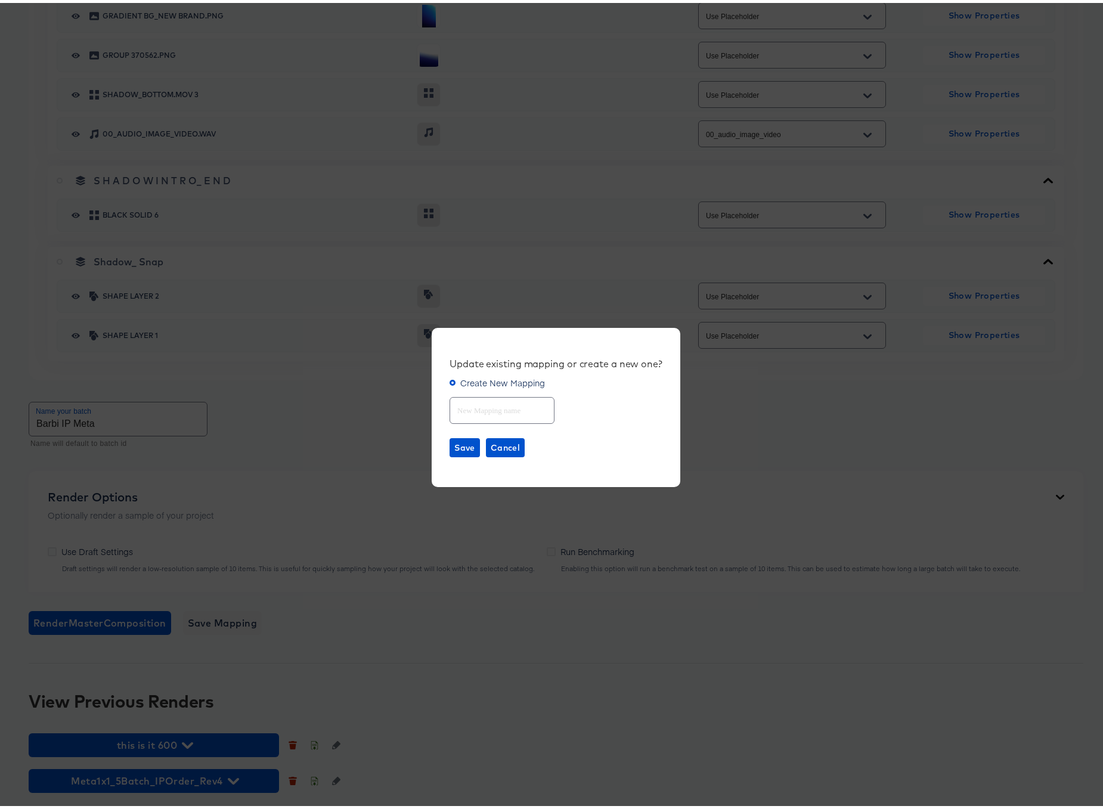
click at [498, 402] on input "text" at bounding box center [502, 403] width 104 height 26
click at [458, 442] on span "Save" at bounding box center [464, 445] width 21 height 15
click at [457, 445] on span "Save" at bounding box center [464, 445] width 21 height 15
click at [471, 411] on input "Barbi IP Meta" at bounding box center [502, 403] width 104 height 26
type input "Barbie IP Meta"
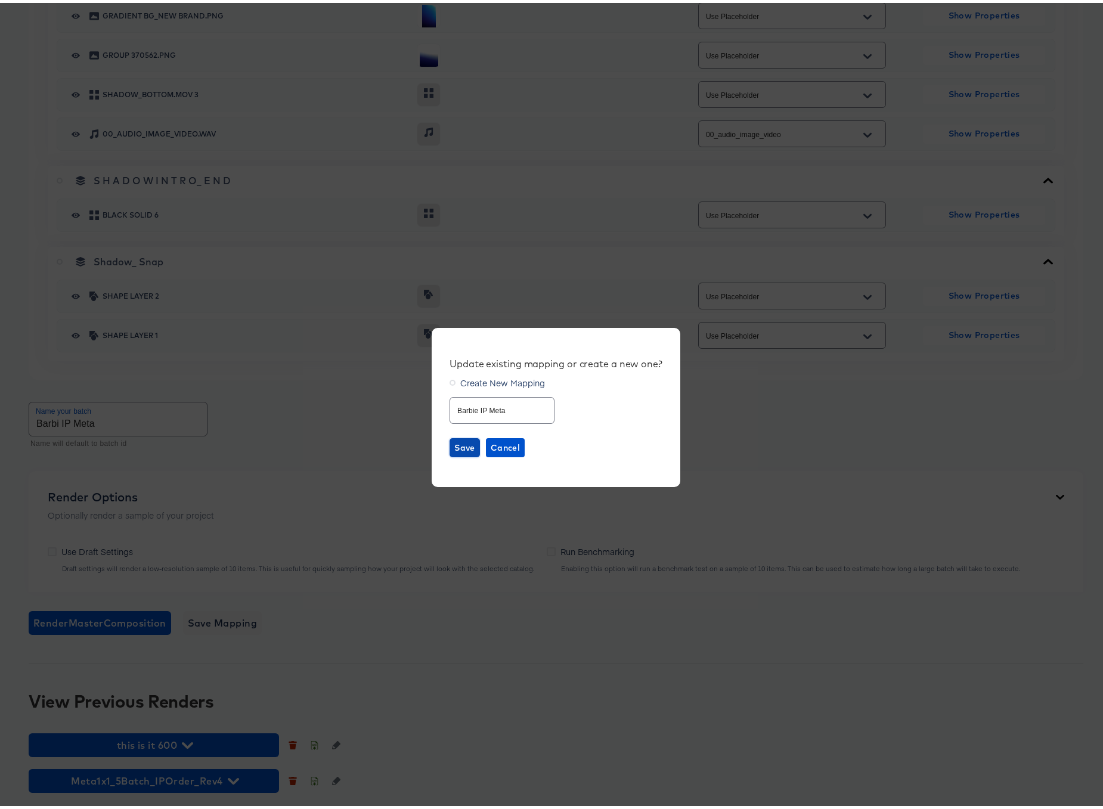
click at [454, 441] on span "Save" at bounding box center [464, 445] width 21 height 15
click at [499, 440] on span "Cancel" at bounding box center [505, 445] width 29 height 15
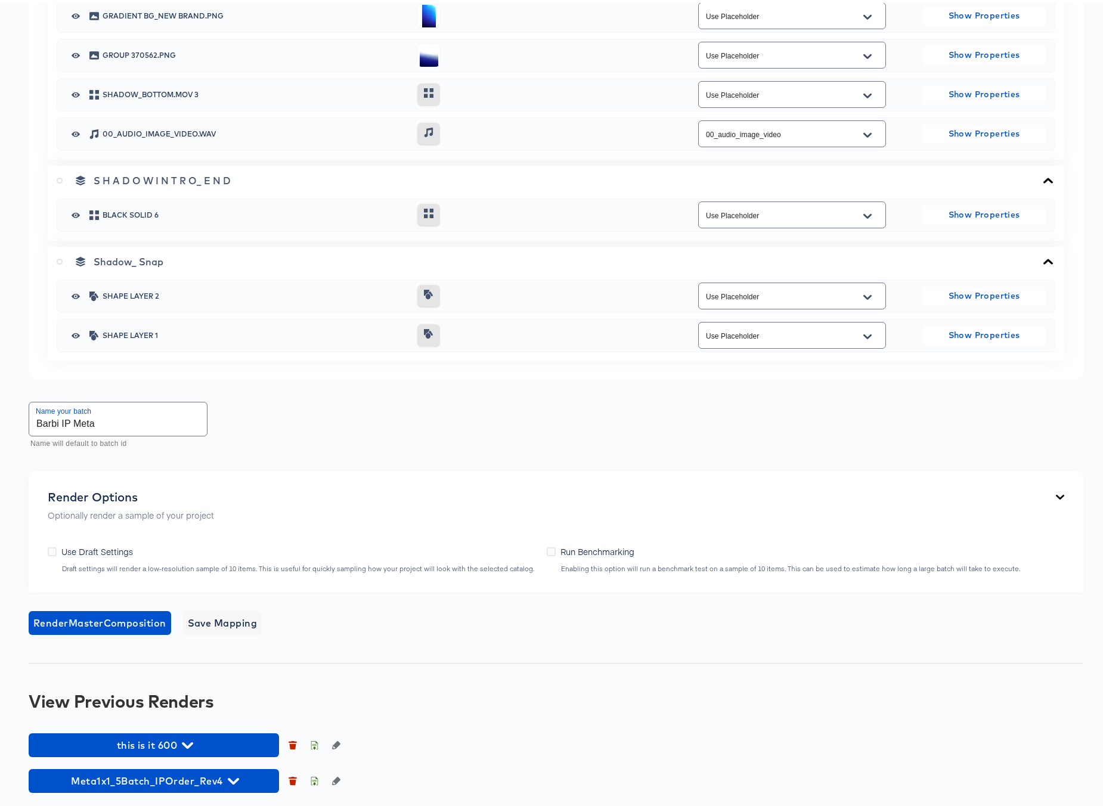
scroll to position [2496, 0]
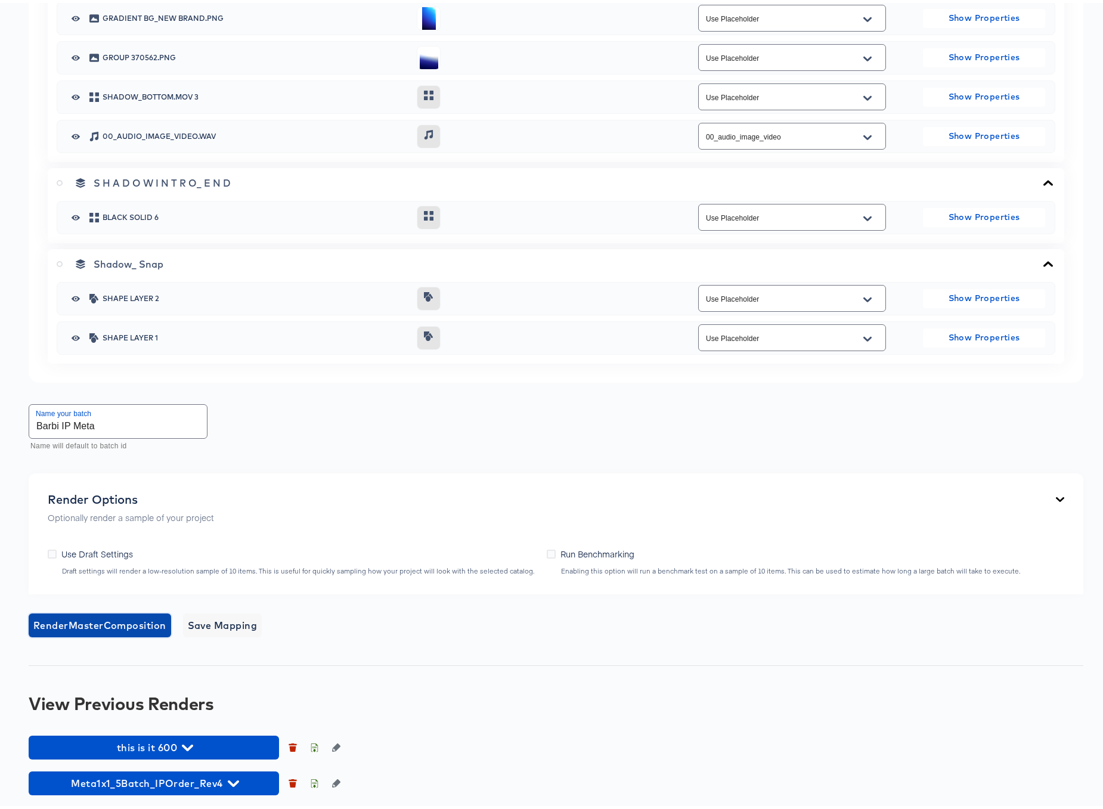
click at [134, 618] on span "Render Master Composition" at bounding box center [99, 622] width 133 height 17
